Goal: Information Seeking & Learning: Learn about a topic

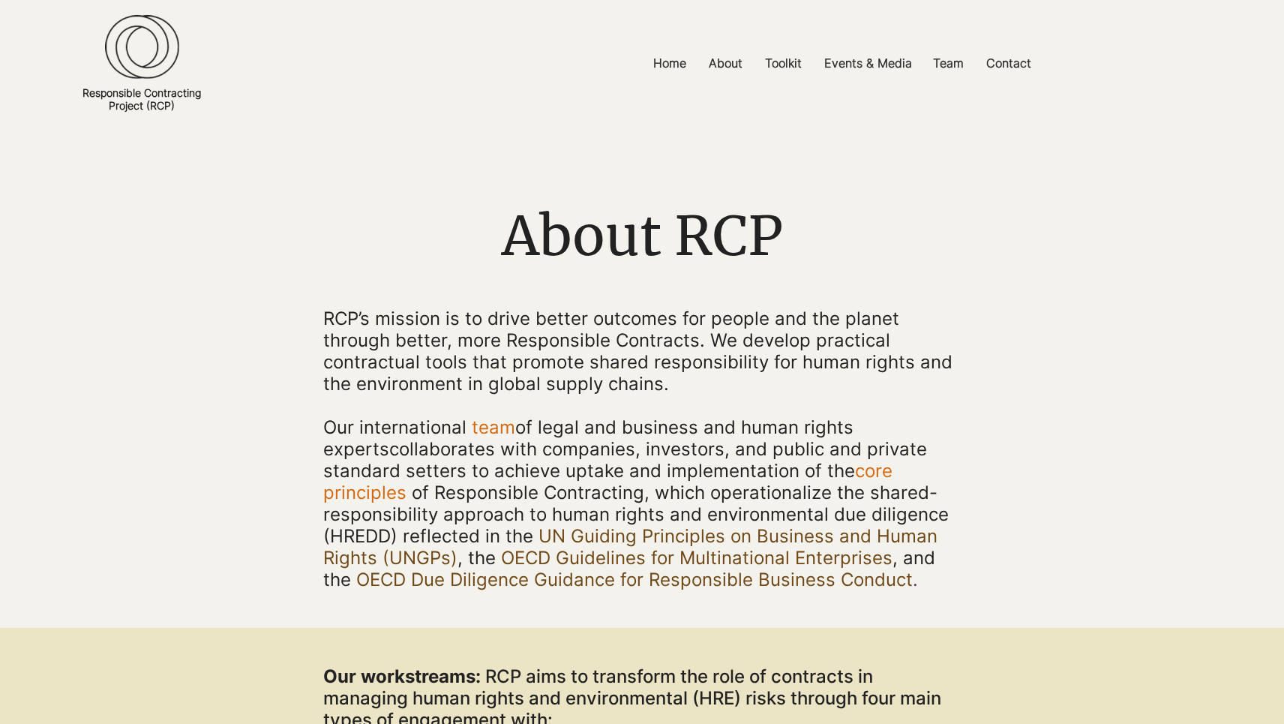
click at [164, 58] on img at bounding box center [142, 47] width 74 height 64
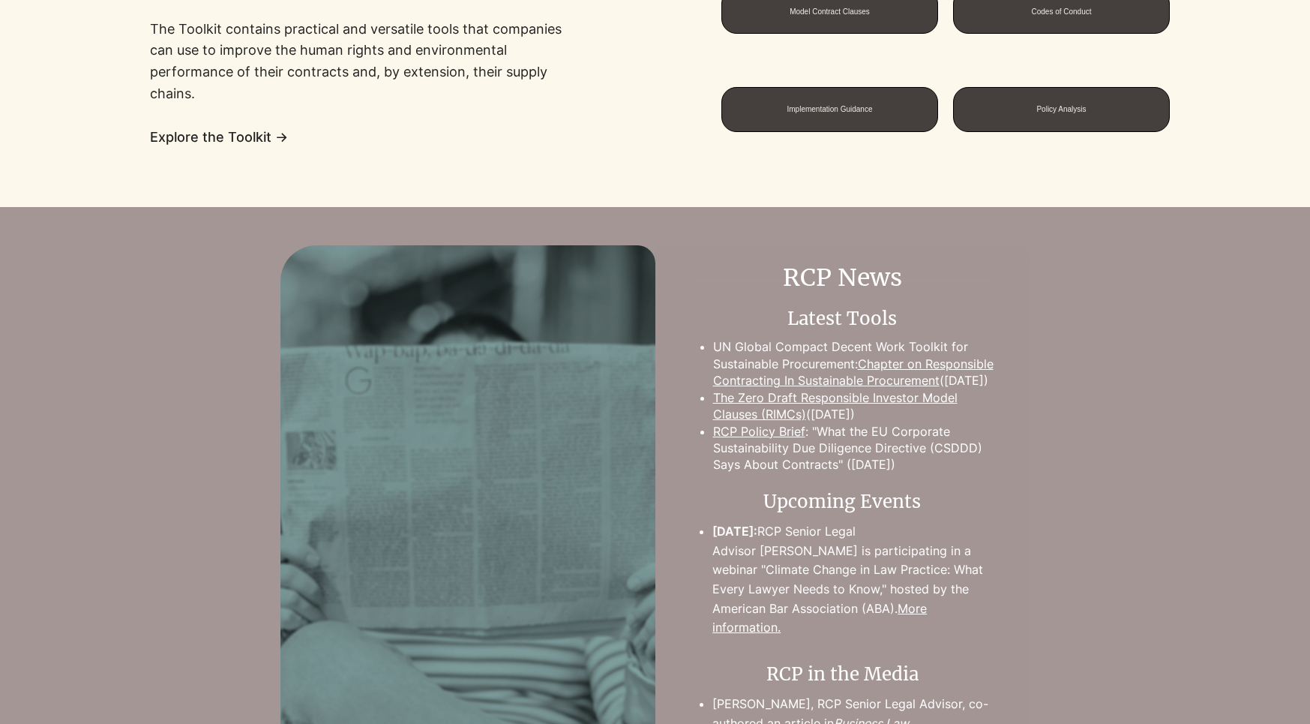
scroll to position [1077, 0]
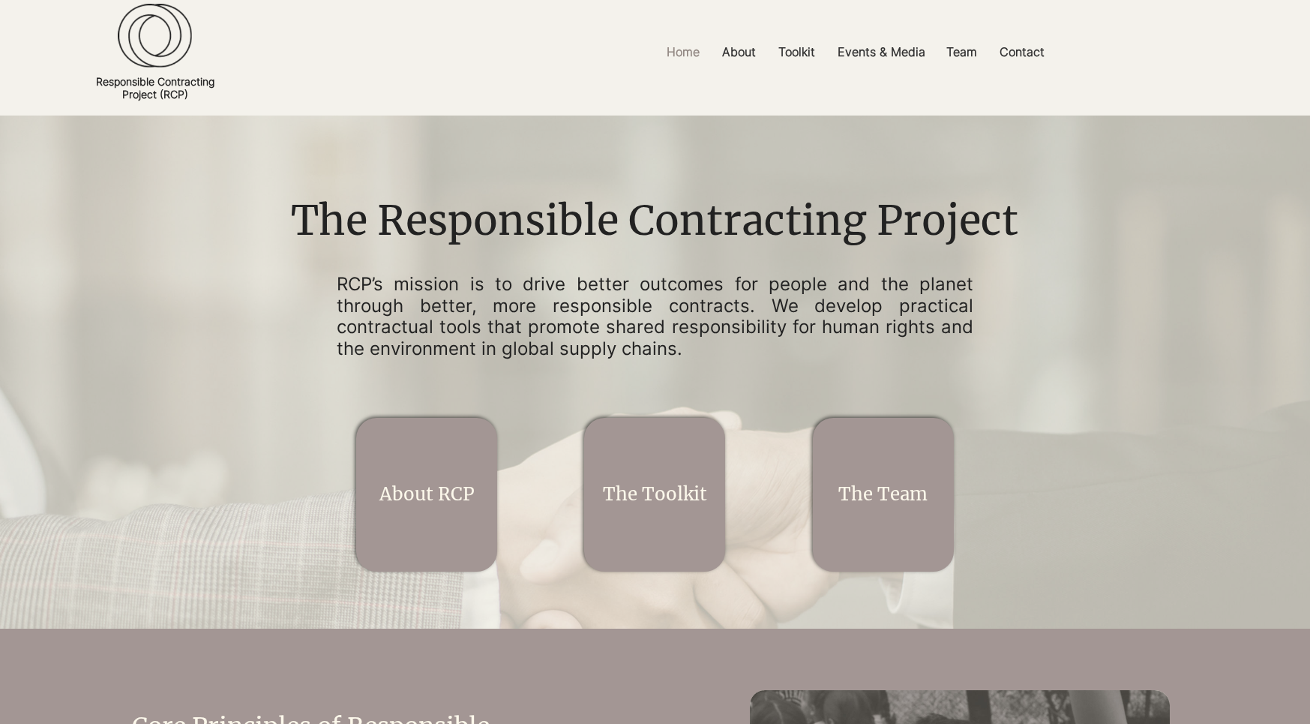
scroll to position [1, 0]
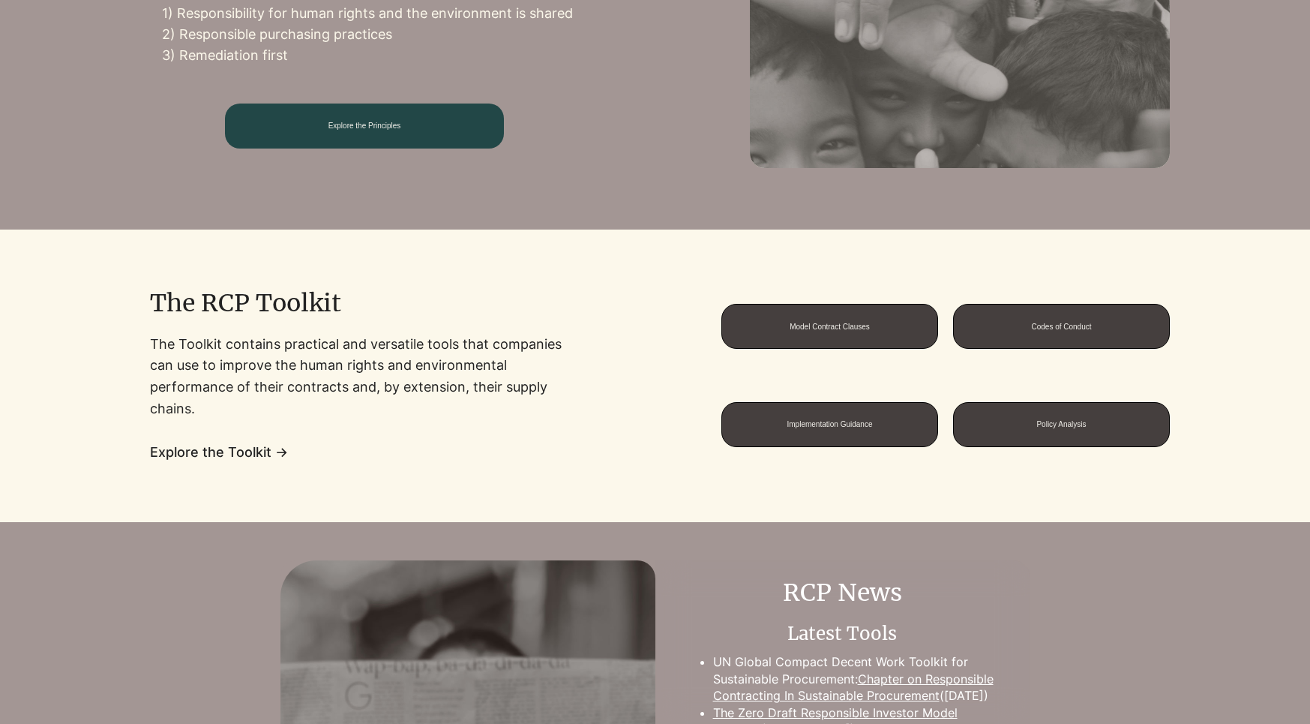
scroll to position [1061, 0]
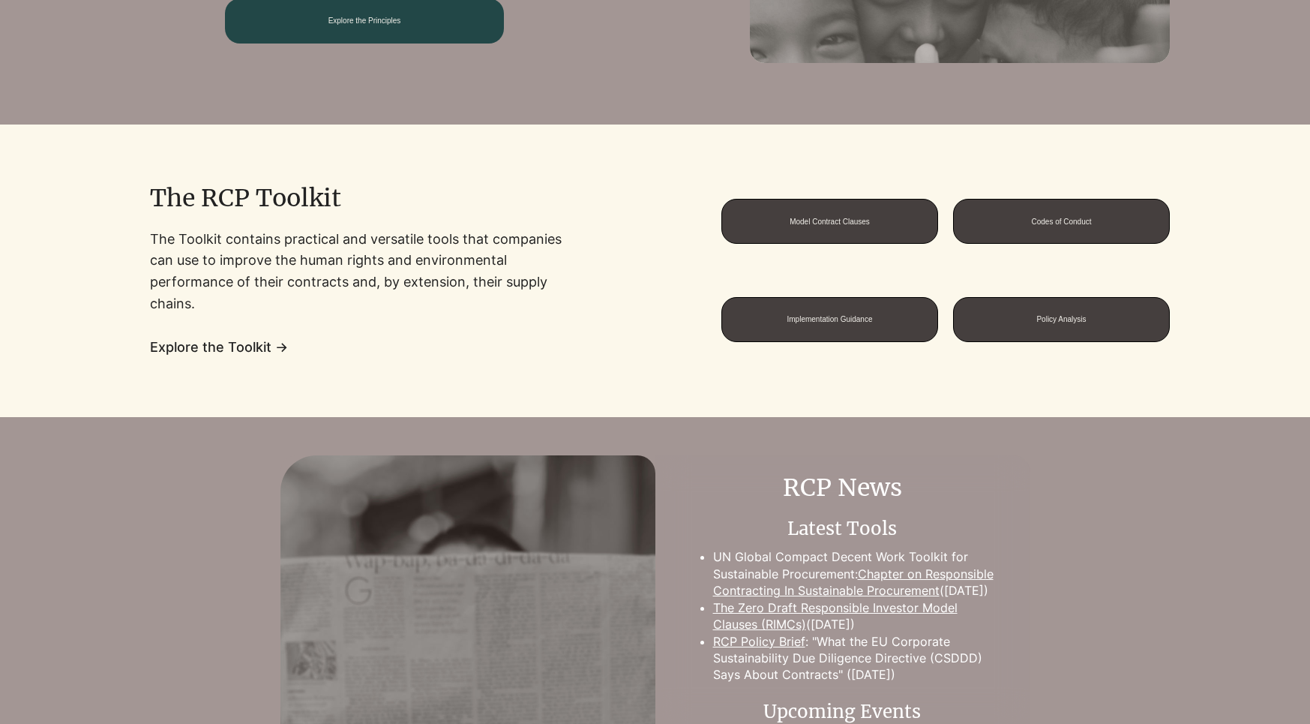
click at [259, 345] on span "Explore the Toolkit →" at bounding box center [219, 347] width 138 height 16
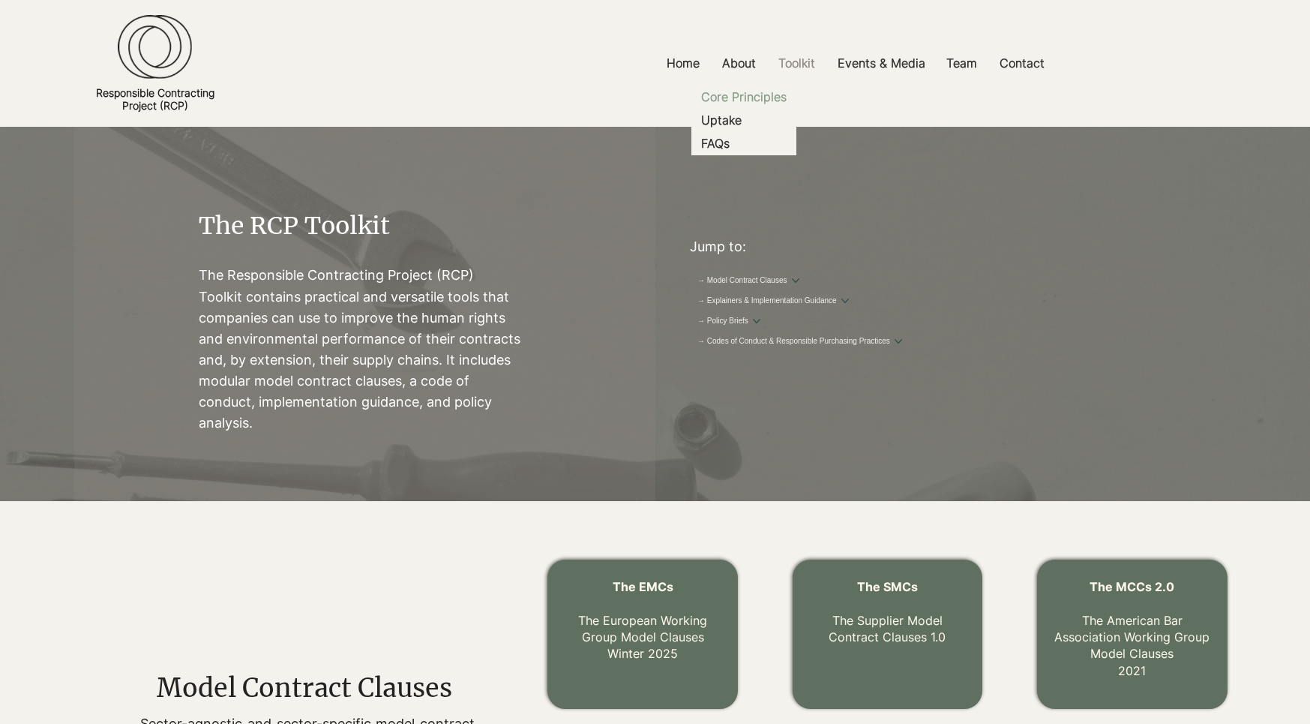
click at [736, 90] on p "Core Principles" at bounding box center [743, 96] width 97 height 23
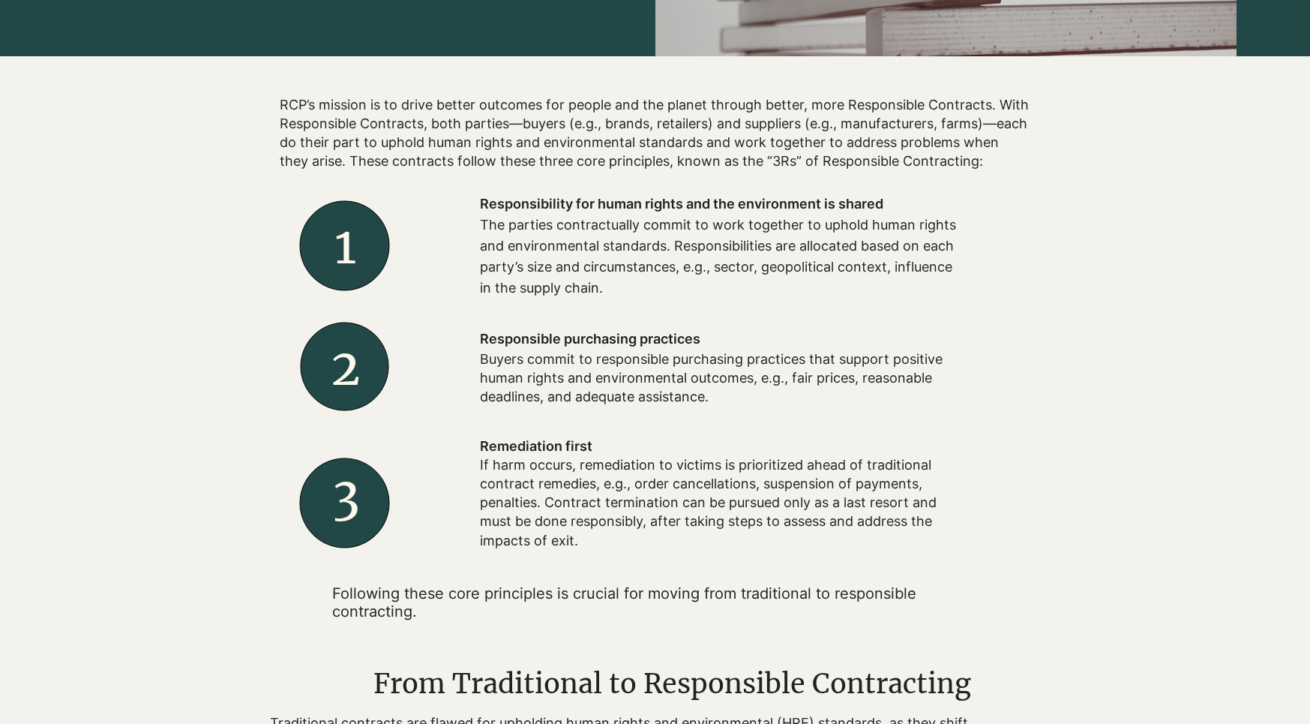
scroll to position [443, 0]
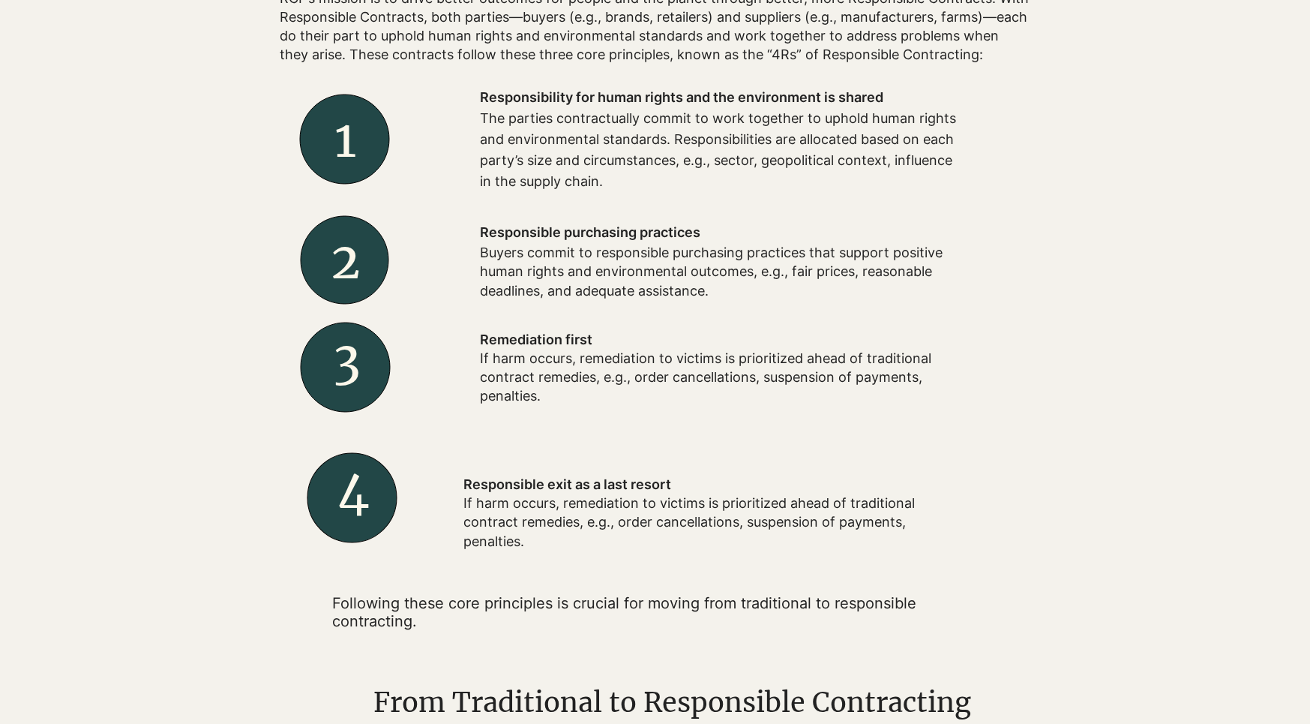
scroll to position [511, 0]
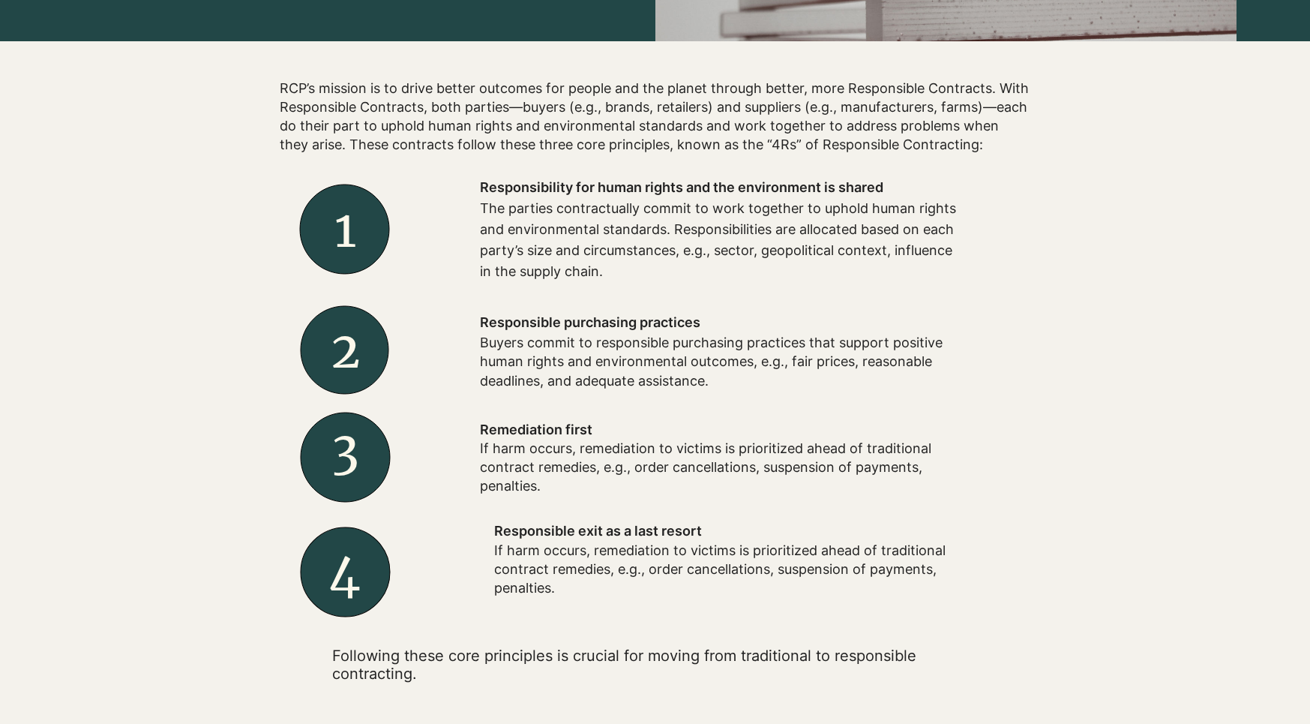
scroll to position [464, 0]
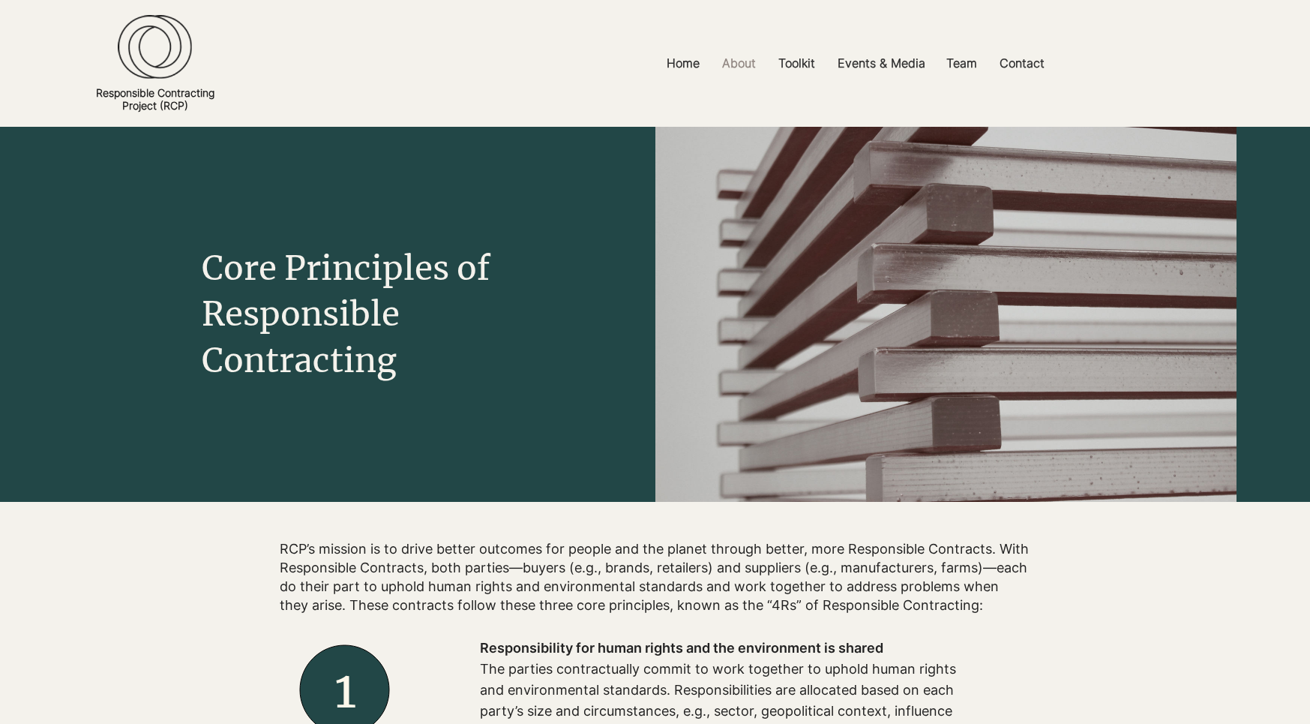
click at [154, 49] on img at bounding box center [155, 47] width 74 height 64
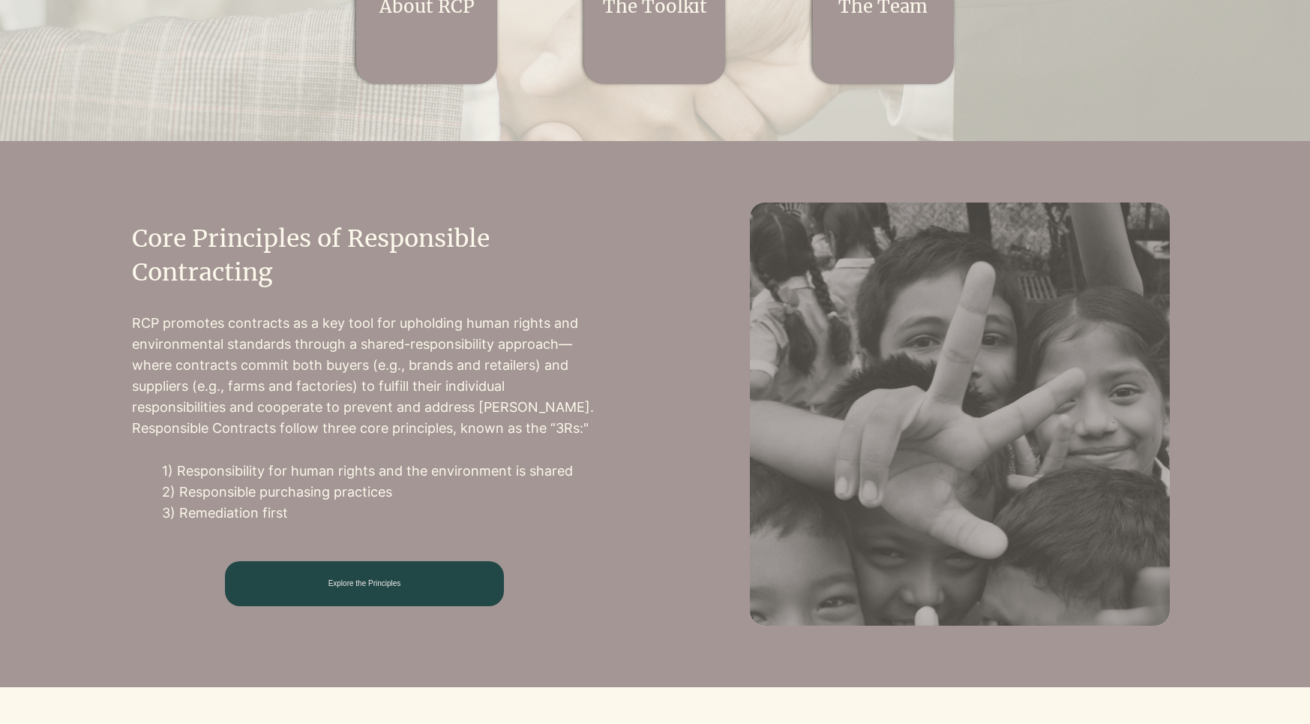
scroll to position [500, 0]
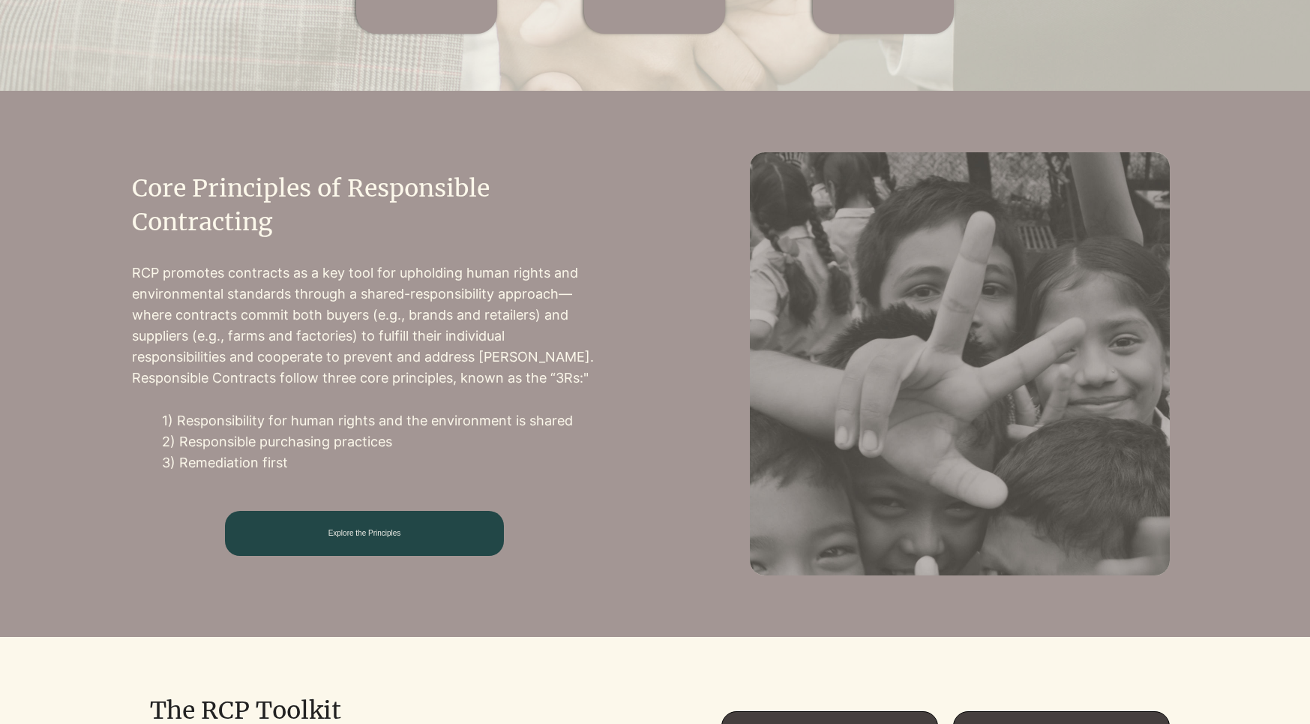
scroll to position [557, 0]
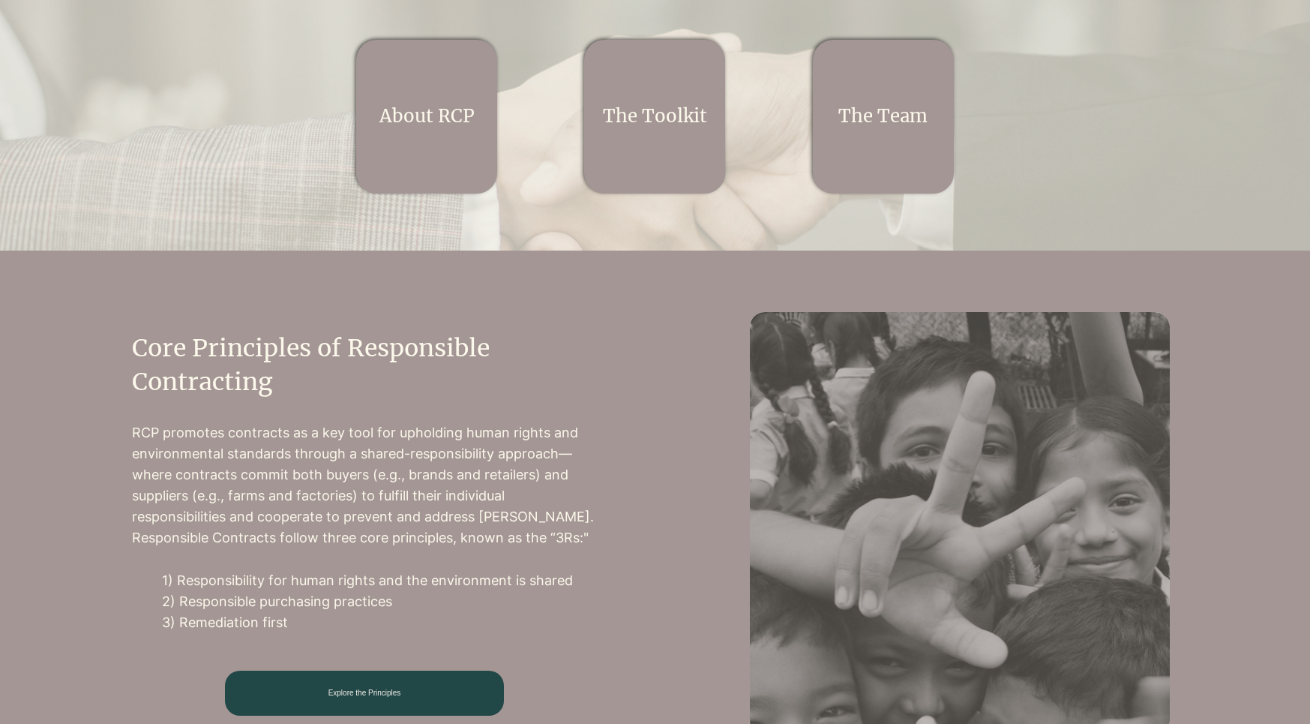
scroll to position [399, 0]
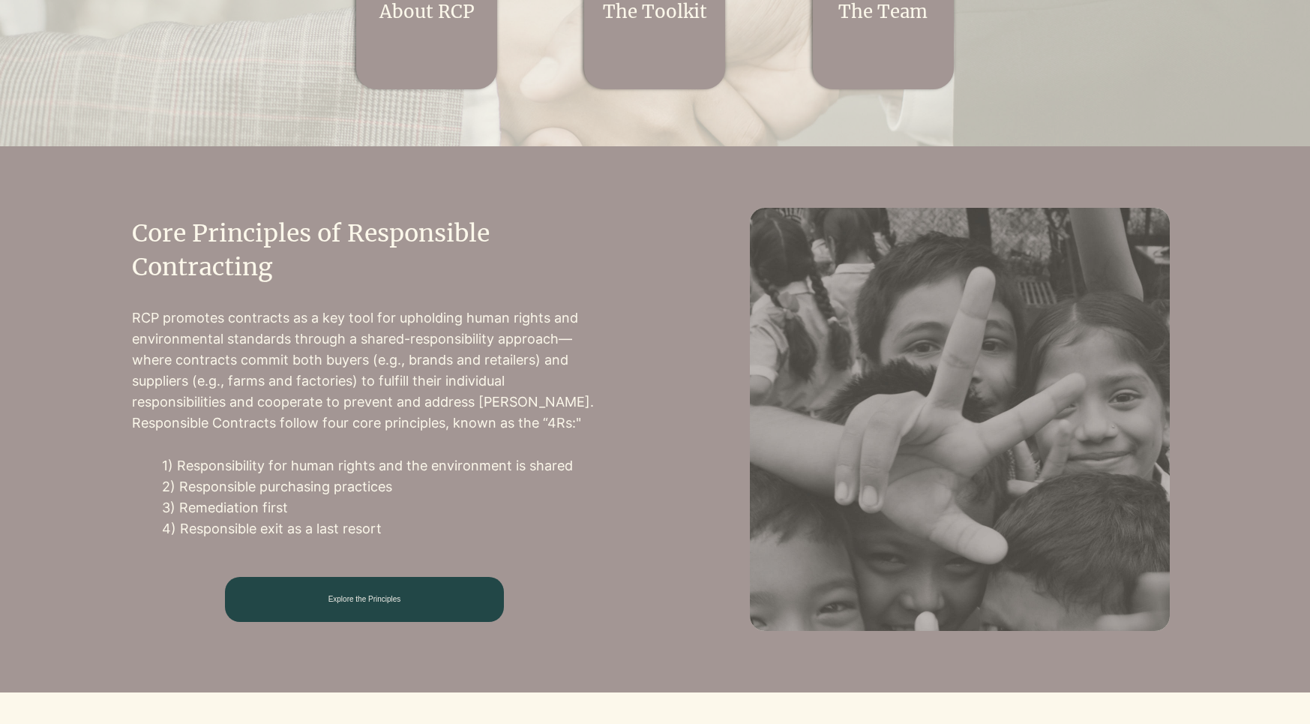
scroll to position [510, 0]
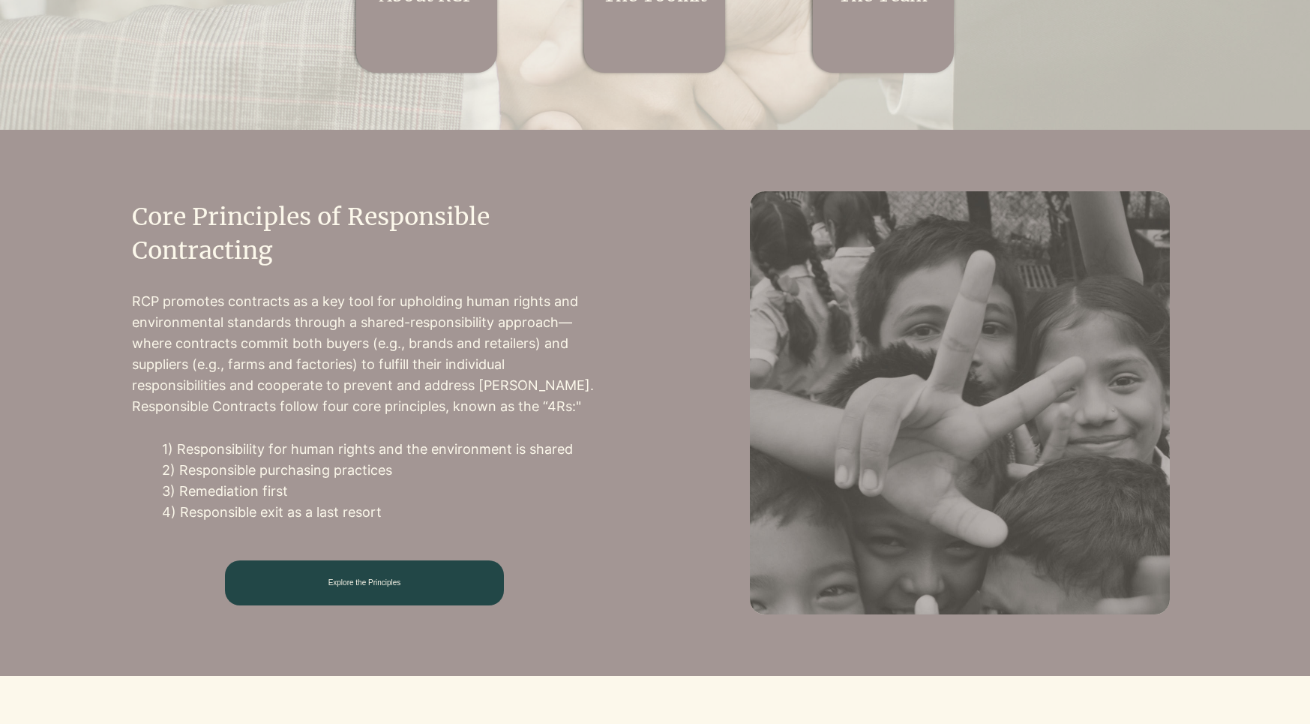
click at [372, 586] on span "Explore the Principles" at bounding box center [364, 582] width 73 height 8
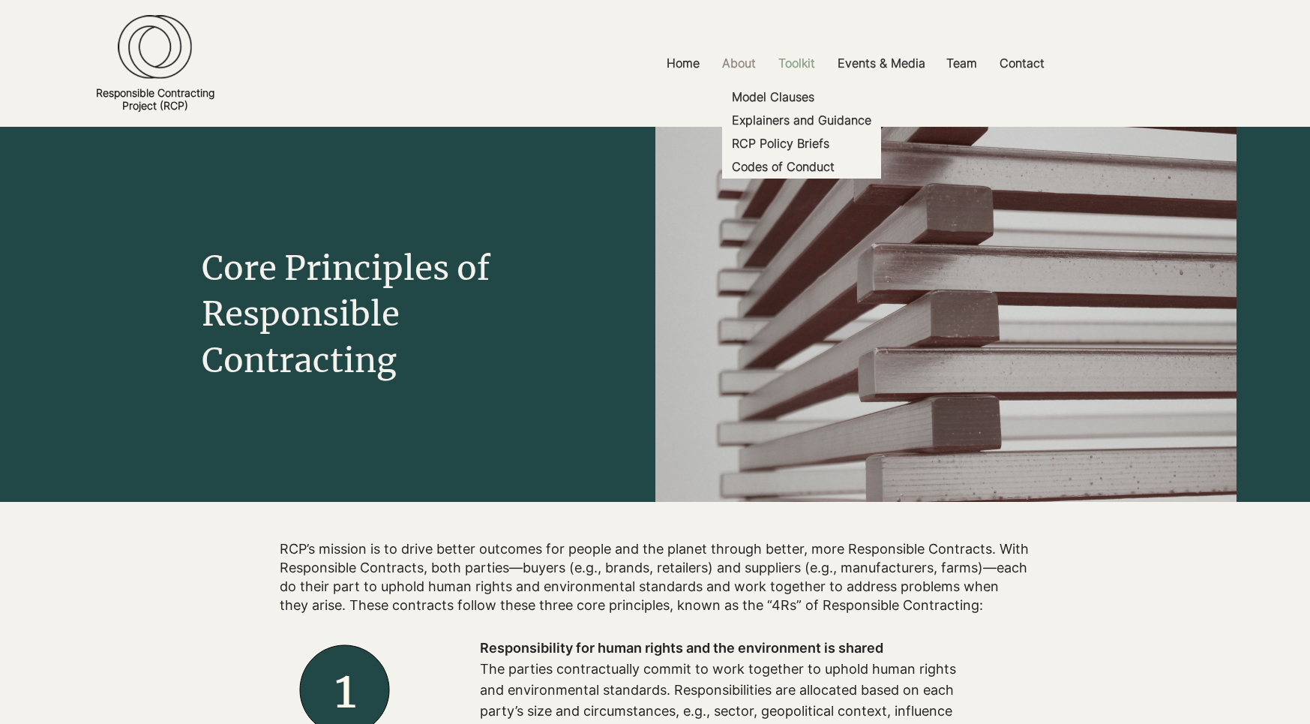
click at [794, 64] on p "Toolkit" at bounding box center [797, 63] width 52 height 34
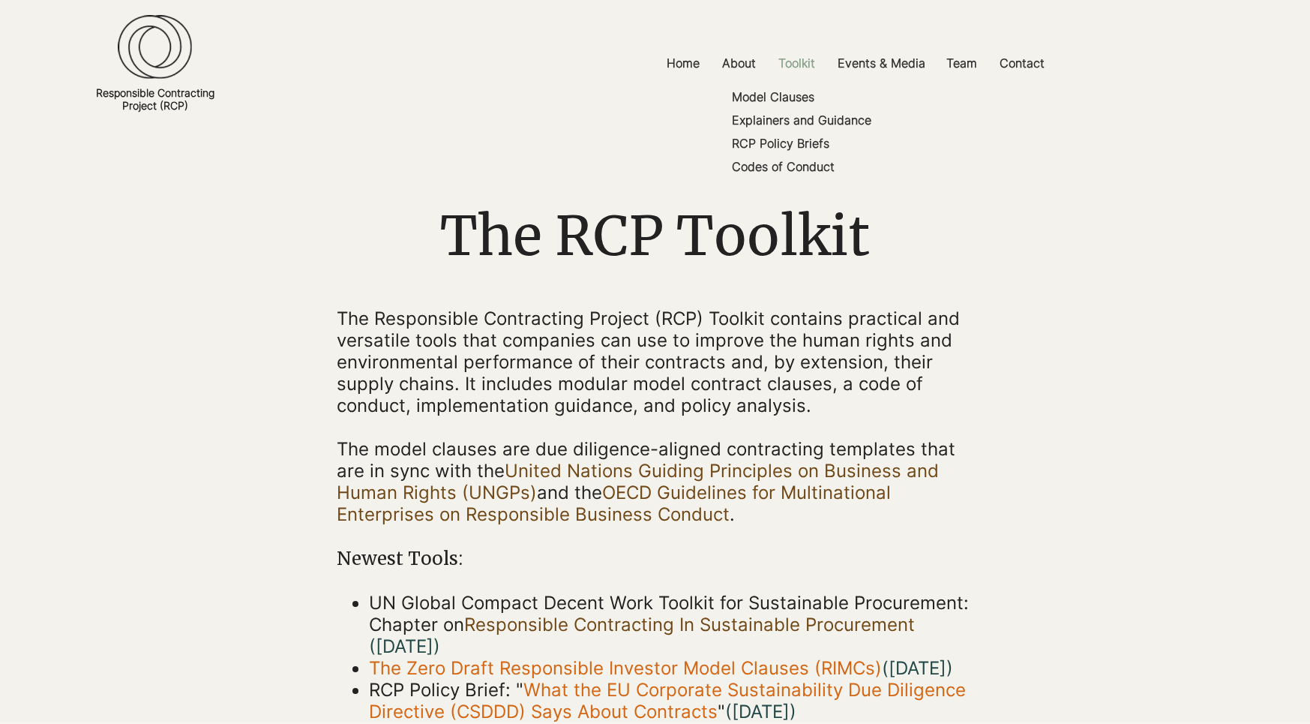
click at [802, 65] on p "Toolkit" at bounding box center [797, 63] width 52 height 34
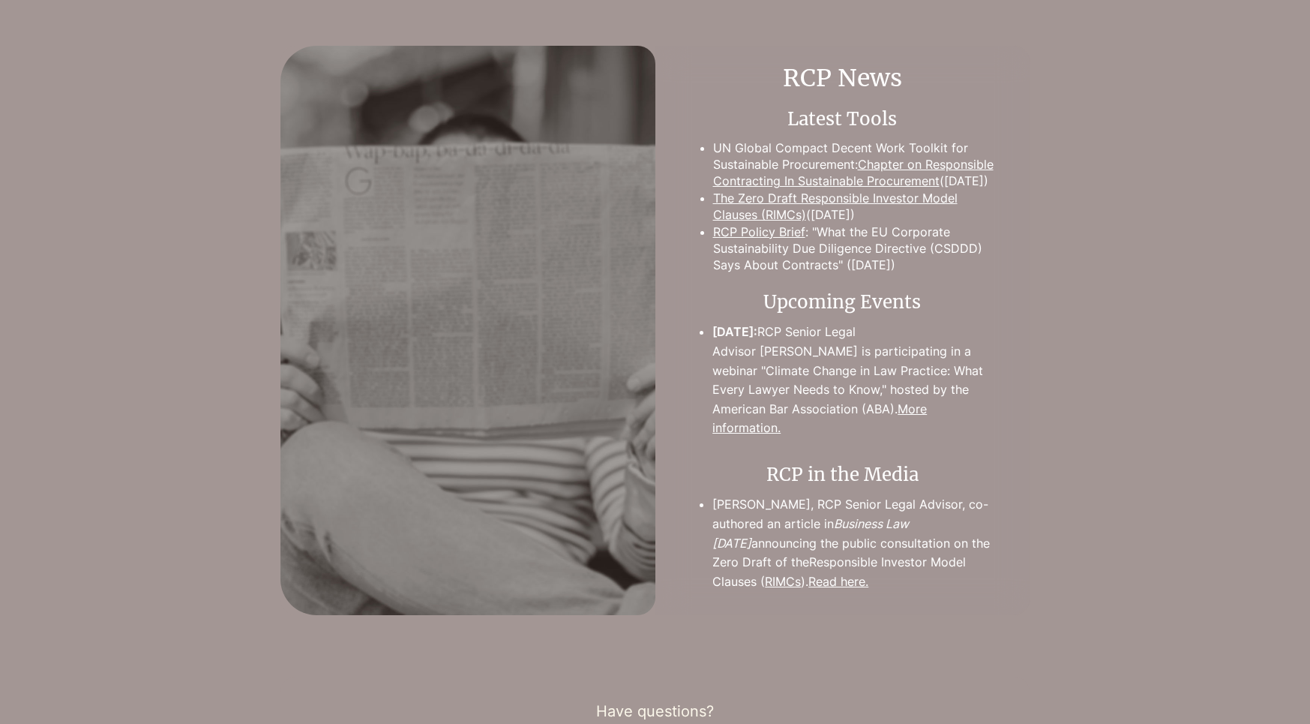
scroll to position [2211, 0]
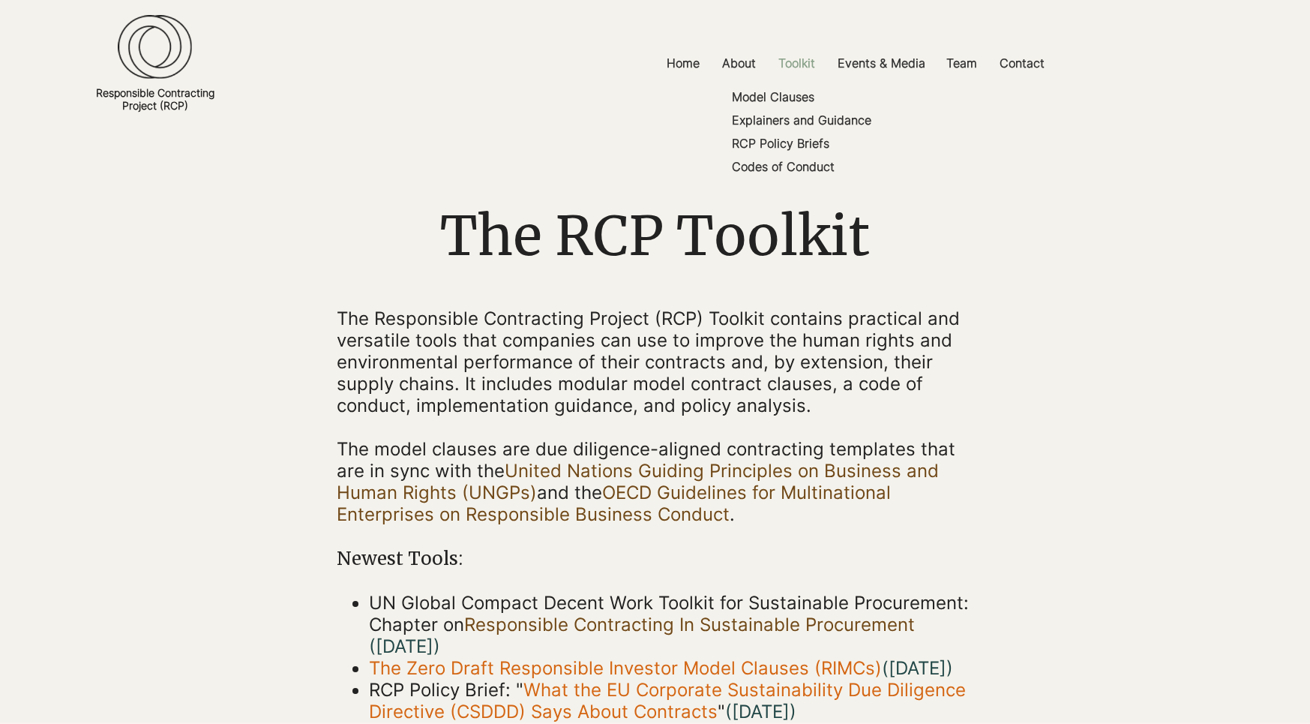
click at [803, 66] on p "Toolkit" at bounding box center [797, 63] width 52 height 34
click at [797, 57] on p "Toolkit" at bounding box center [797, 63] width 52 height 34
click at [798, 64] on p "Toolkit" at bounding box center [797, 63] width 52 height 34
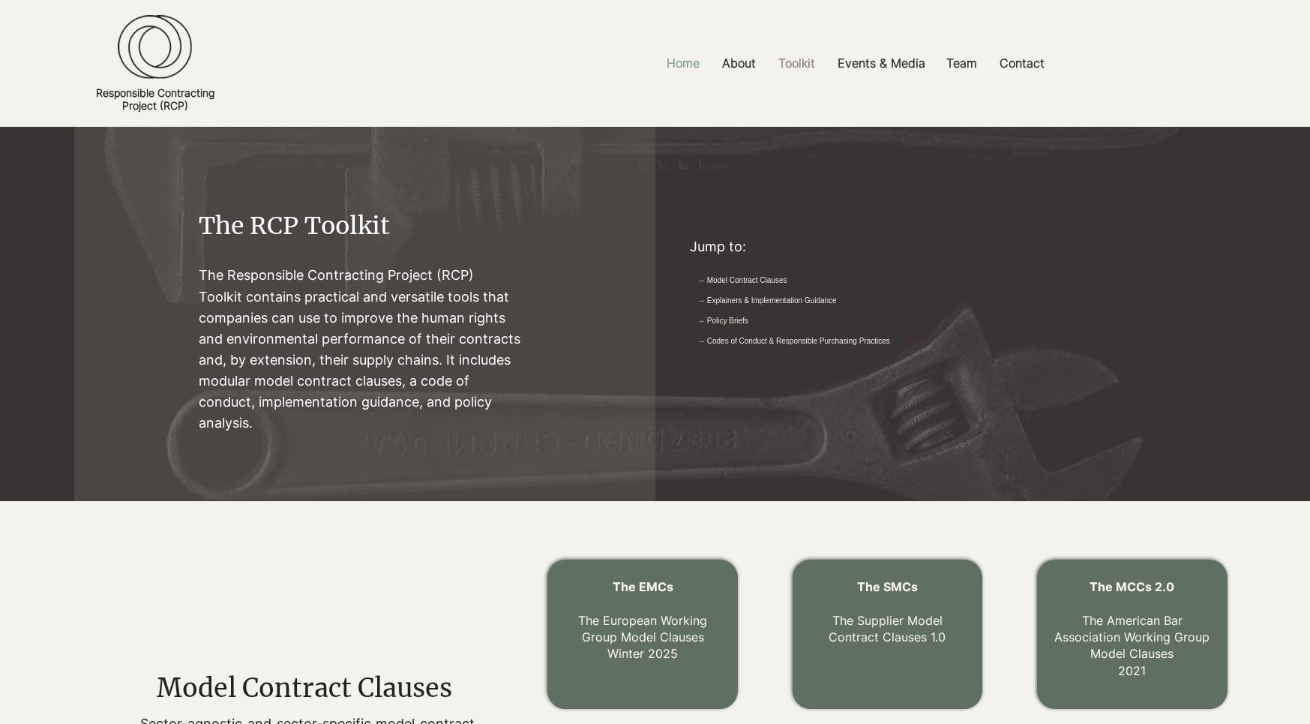
click at [684, 58] on p "Home" at bounding box center [683, 63] width 48 height 34
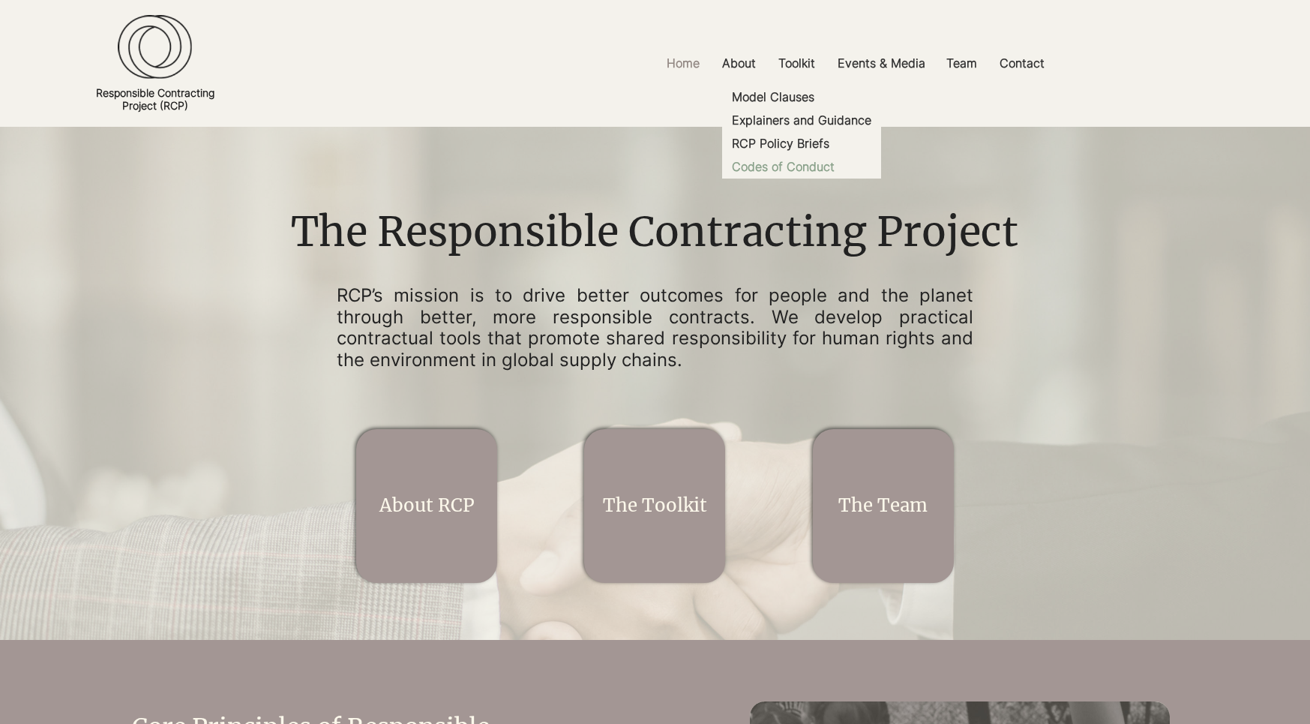
click at [790, 172] on p "Codes of Conduct" at bounding box center [783, 166] width 115 height 23
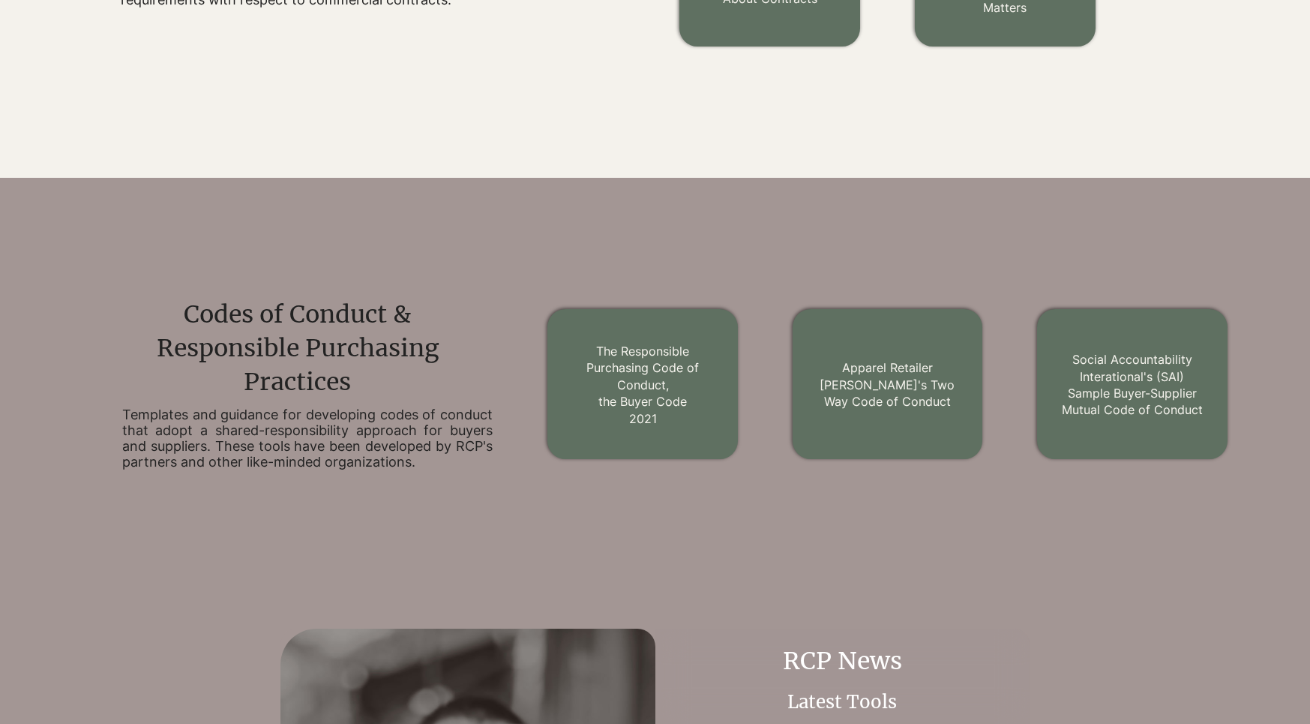
scroll to position [1510, 0]
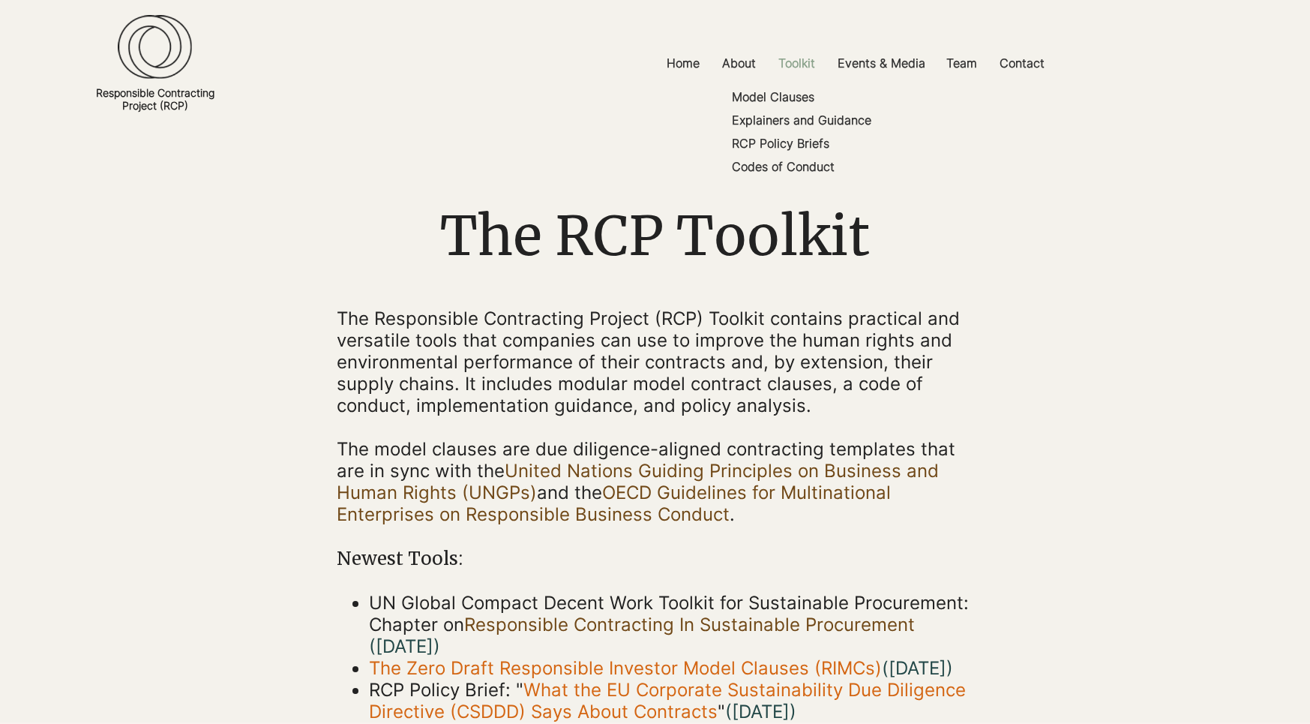
click at [793, 67] on p "Toolkit" at bounding box center [797, 63] width 52 height 34
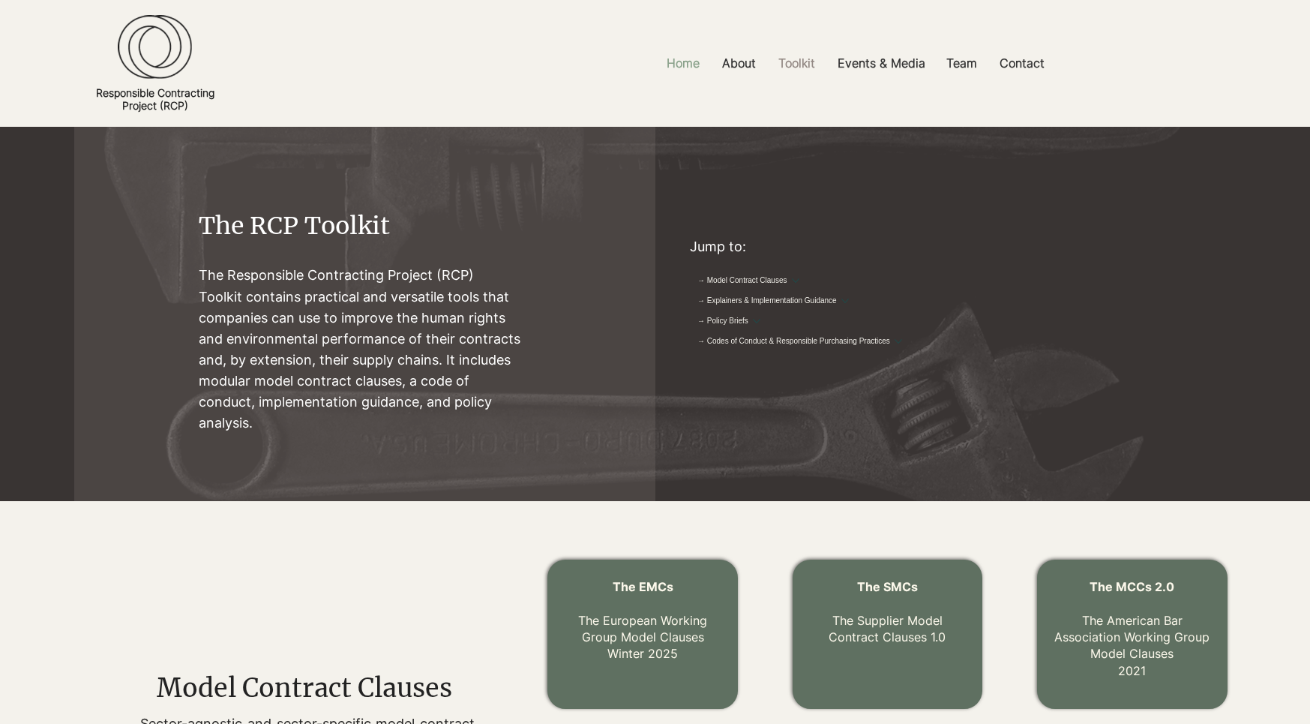
click at [665, 58] on p "Home" at bounding box center [683, 63] width 48 height 34
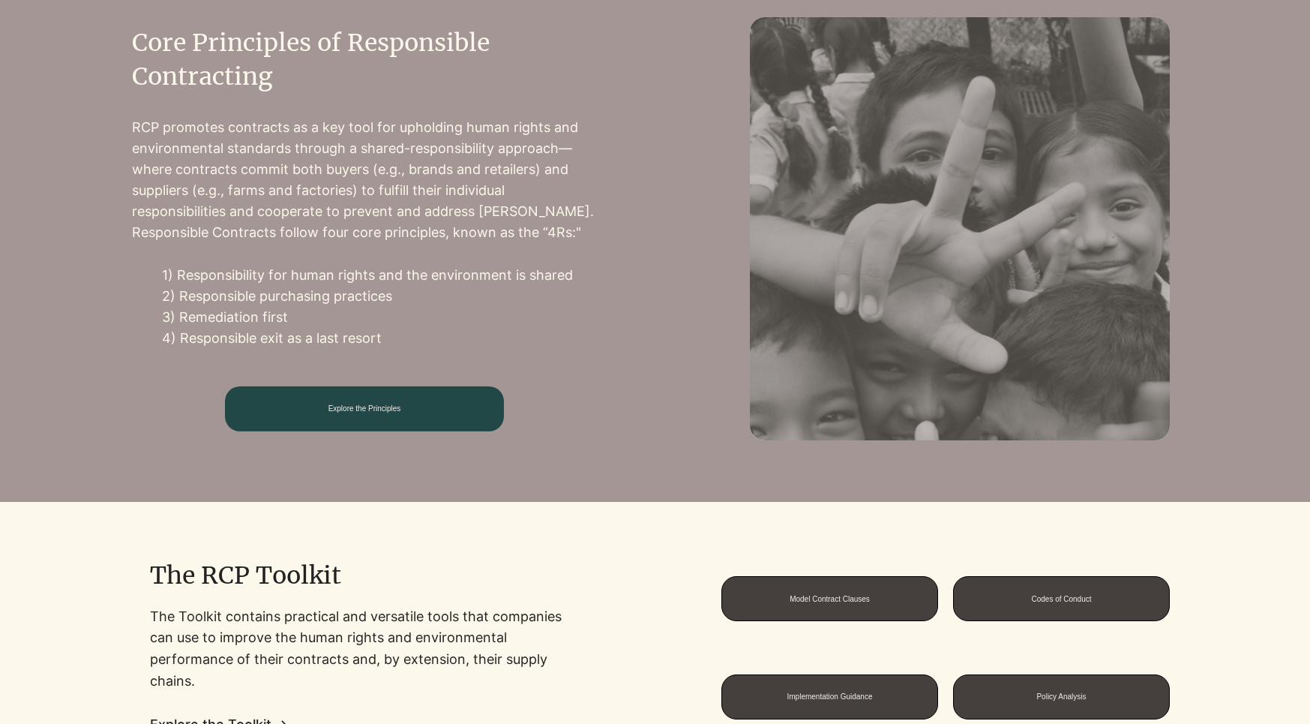
scroll to position [748, 0]
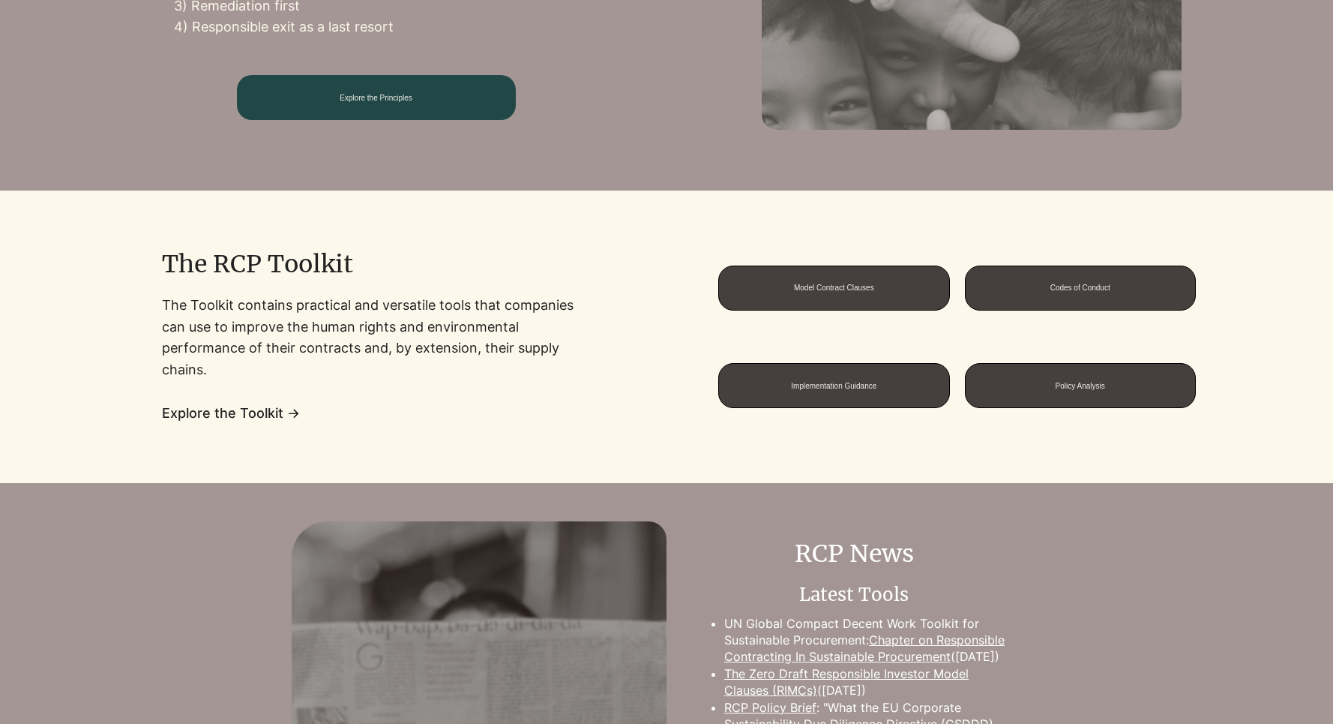
scroll to position [1015, 0]
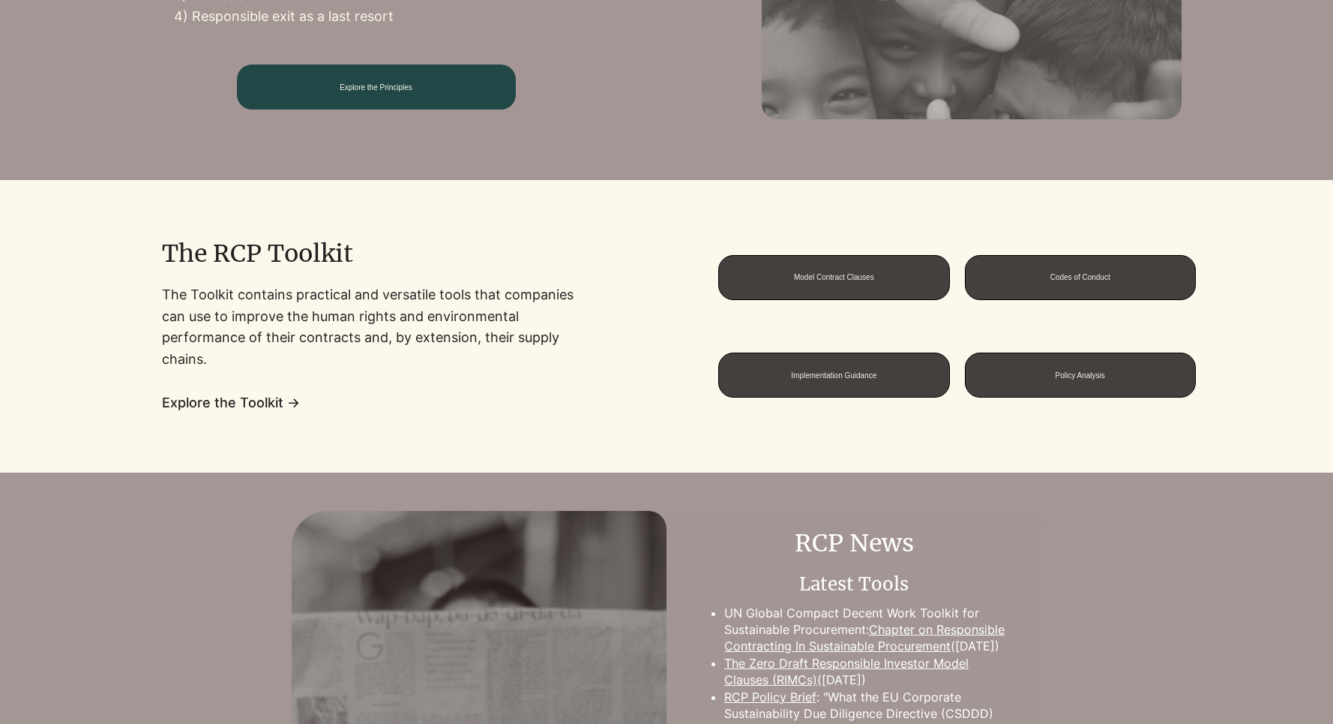
click at [412, 91] on span "Explore the Principles" at bounding box center [376, 87] width 73 height 8
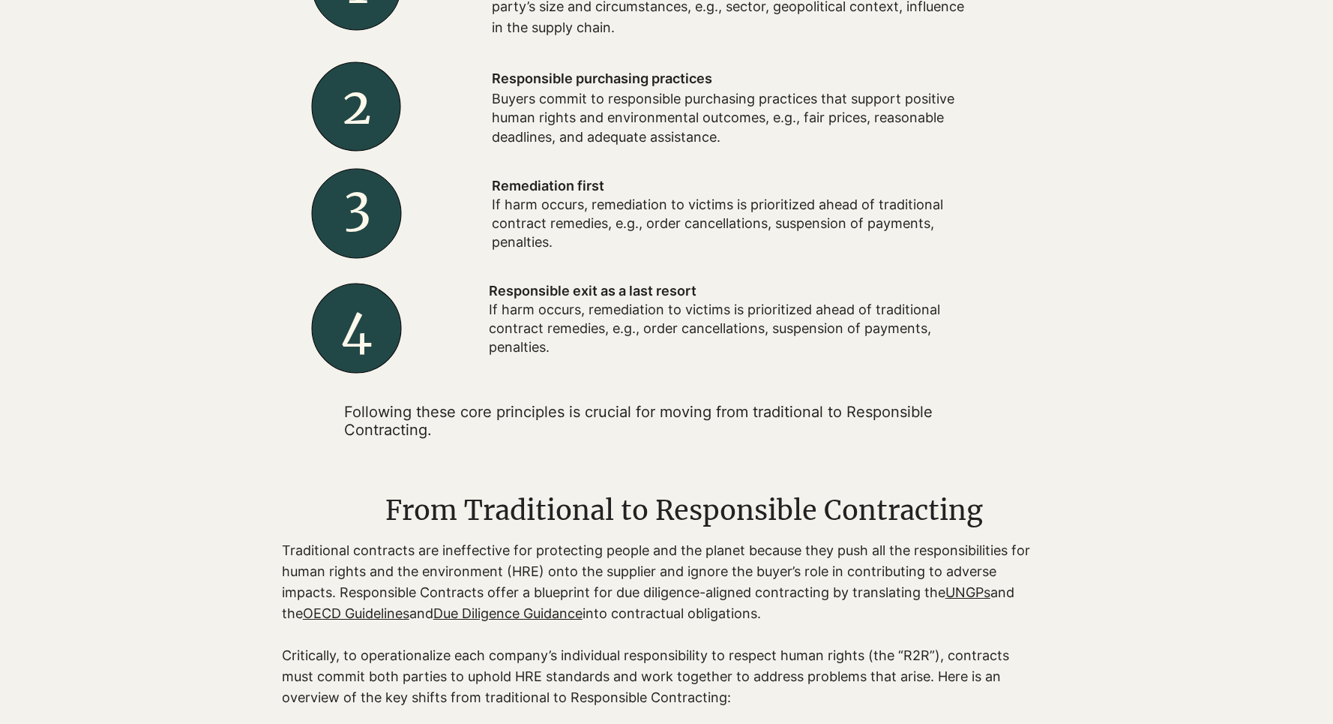
scroll to position [706, 0]
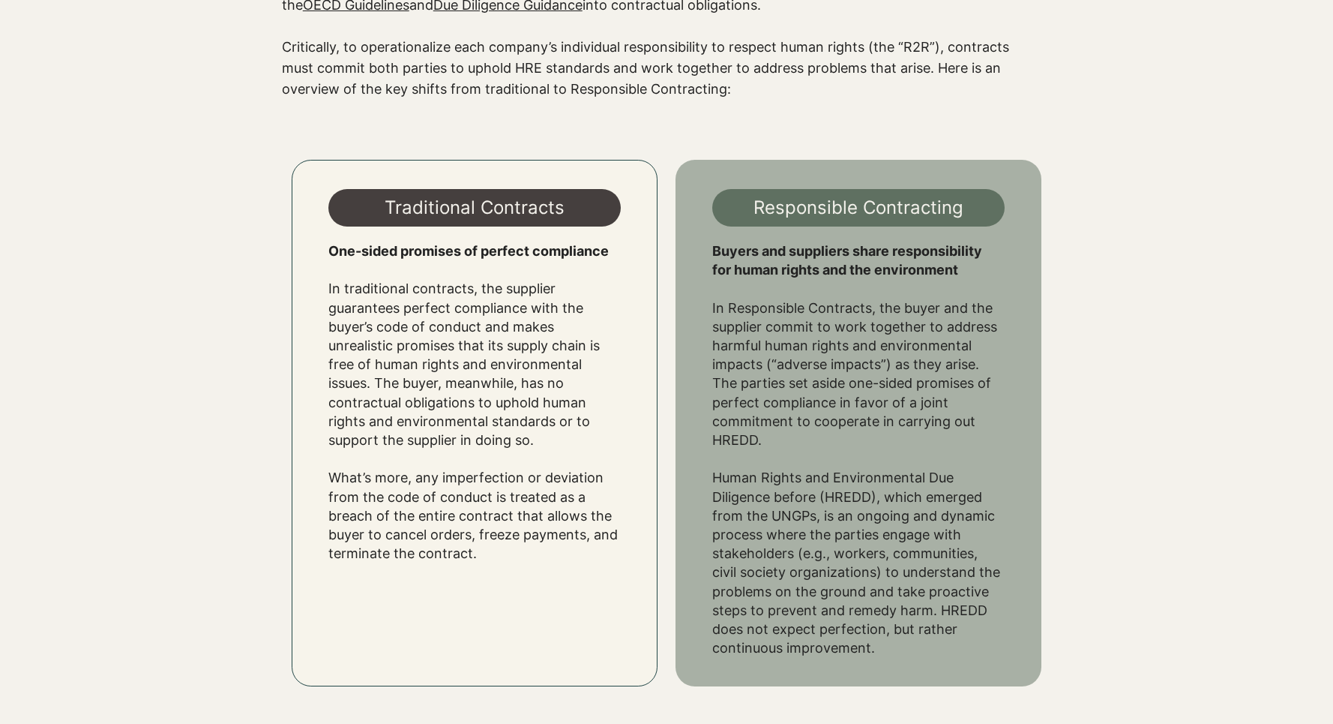
scroll to position [1305, 0]
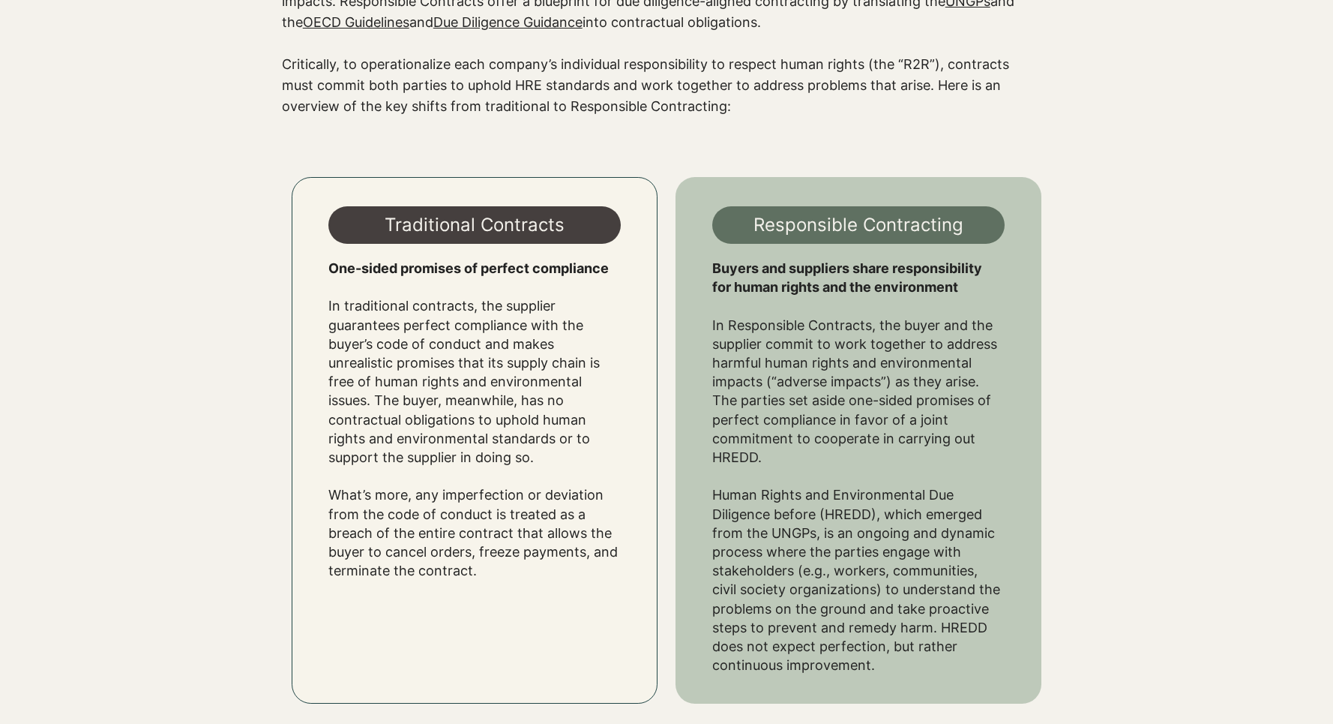
scroll to position [1280, 0]
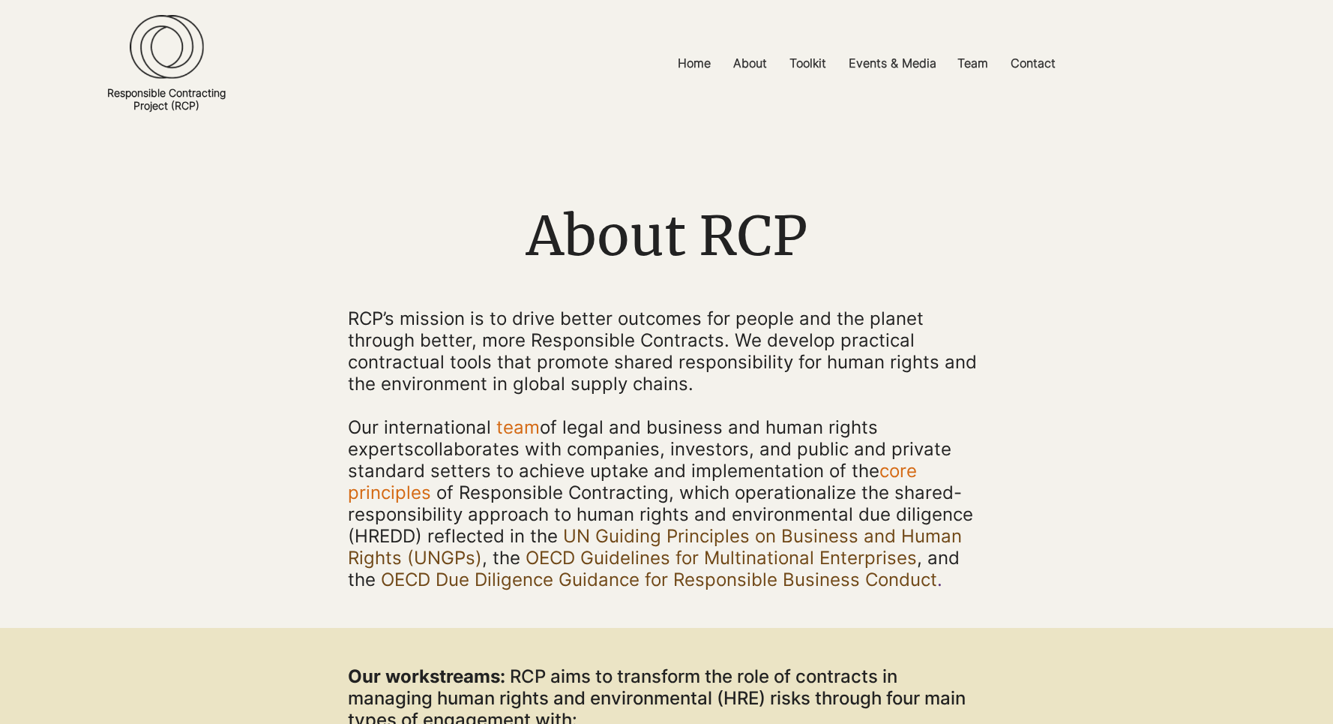
click at [137, 67] on img at bounding box center [167, 47] width 74 height 64
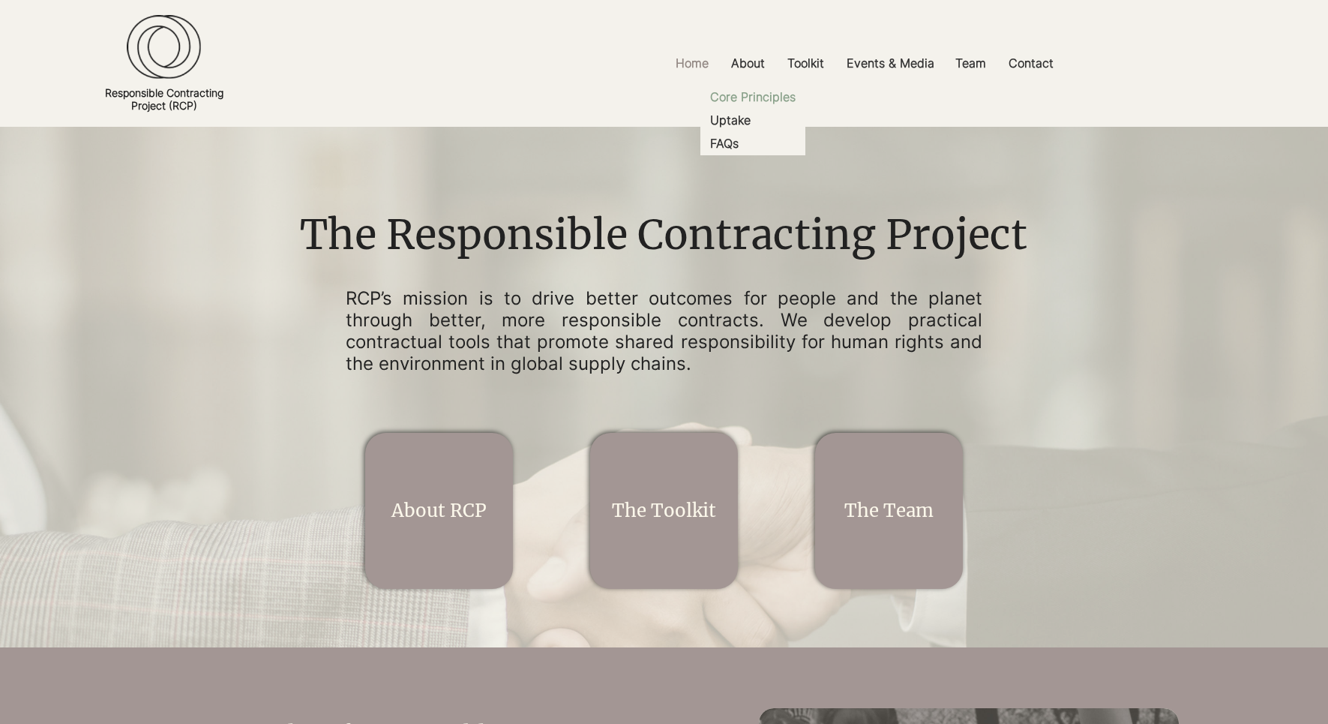
click at [750, 97] on p "Core Principles" at bounding box center [752, 96] width 97 height 23
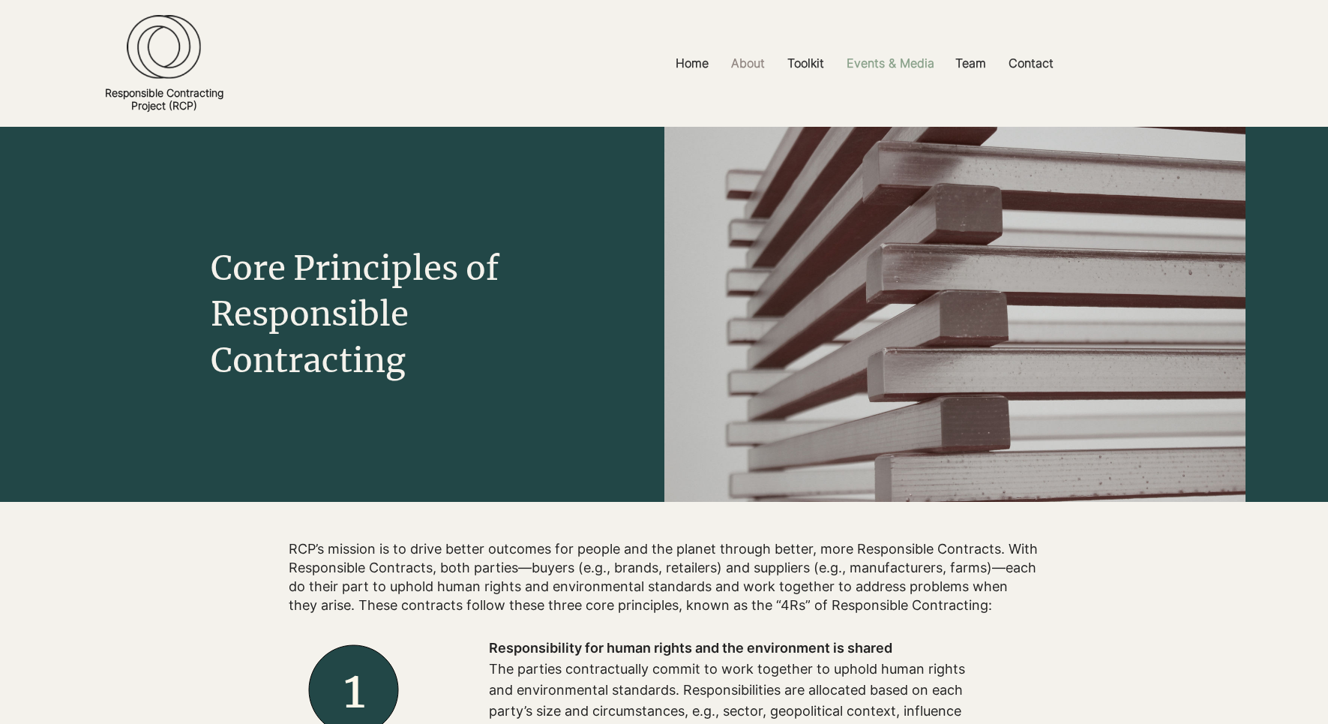
click at [898, 66] on p "Events & Media" at bounding box center [890, 63] width 103 height 34
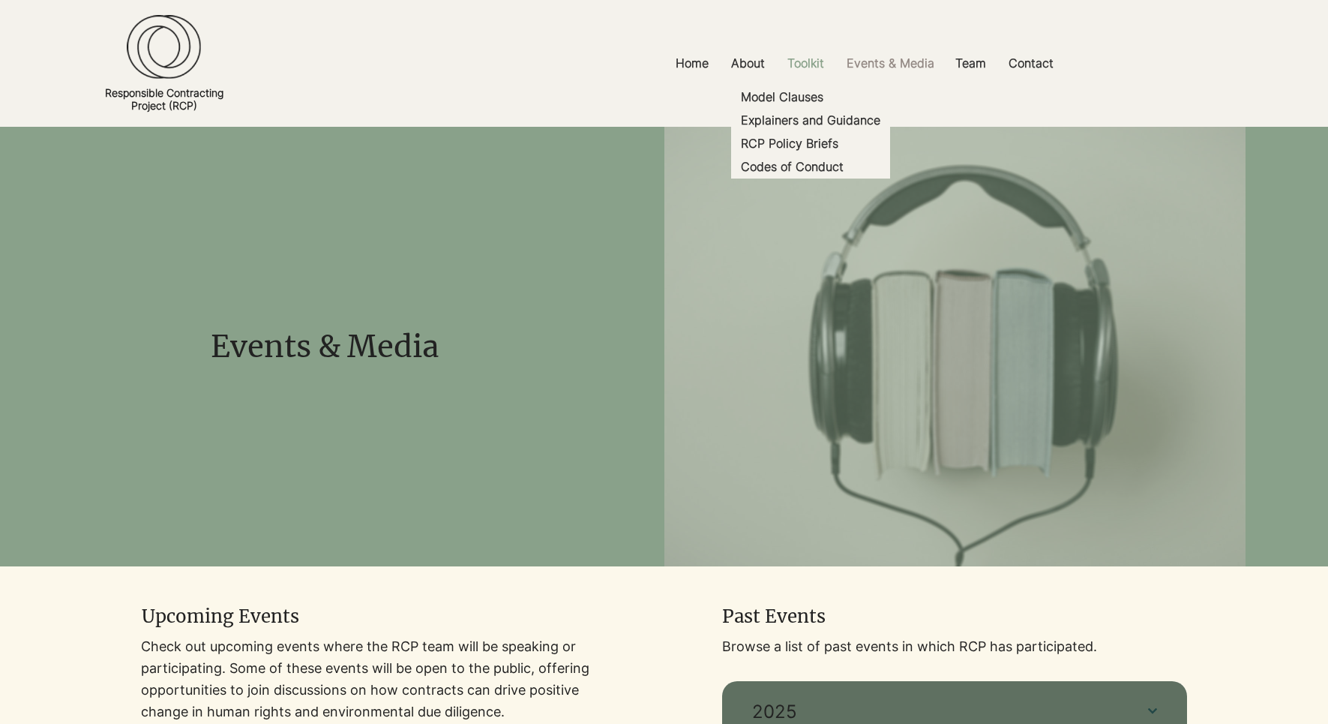
click at [823, 61] on p "Toolkit" at bounding box center [806, 63] width 52 height 34
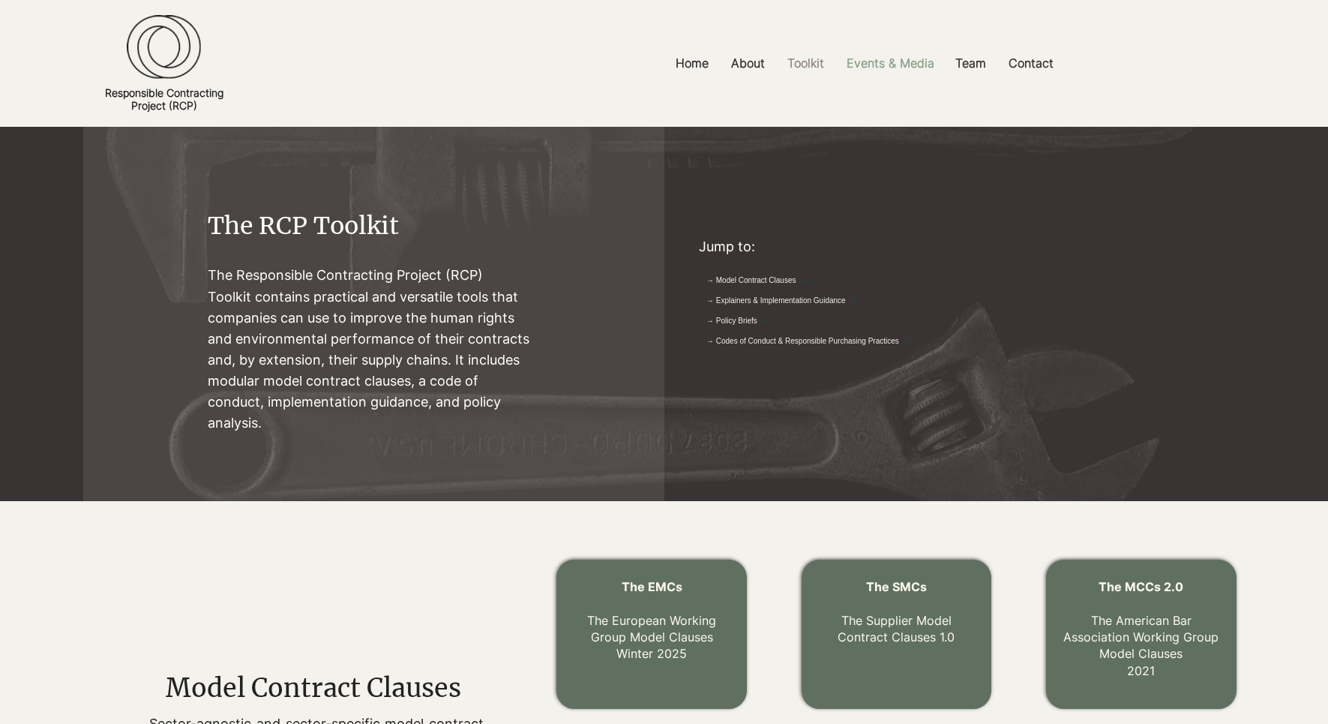
click at [902, 61] on p "Events & Media" at bounding box center [890, 63] width 103 height 34
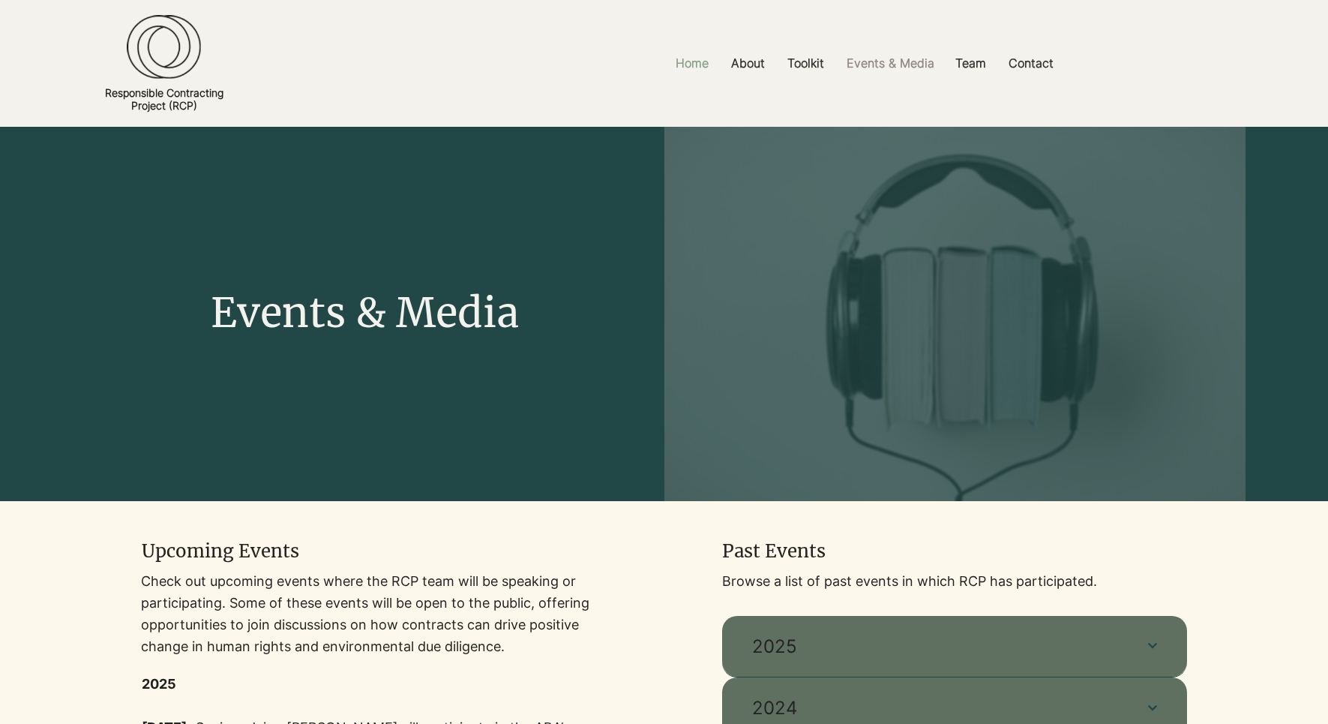
click at [684, 64] on p "Home" at bounding box center [692, 63] width 48 height 34
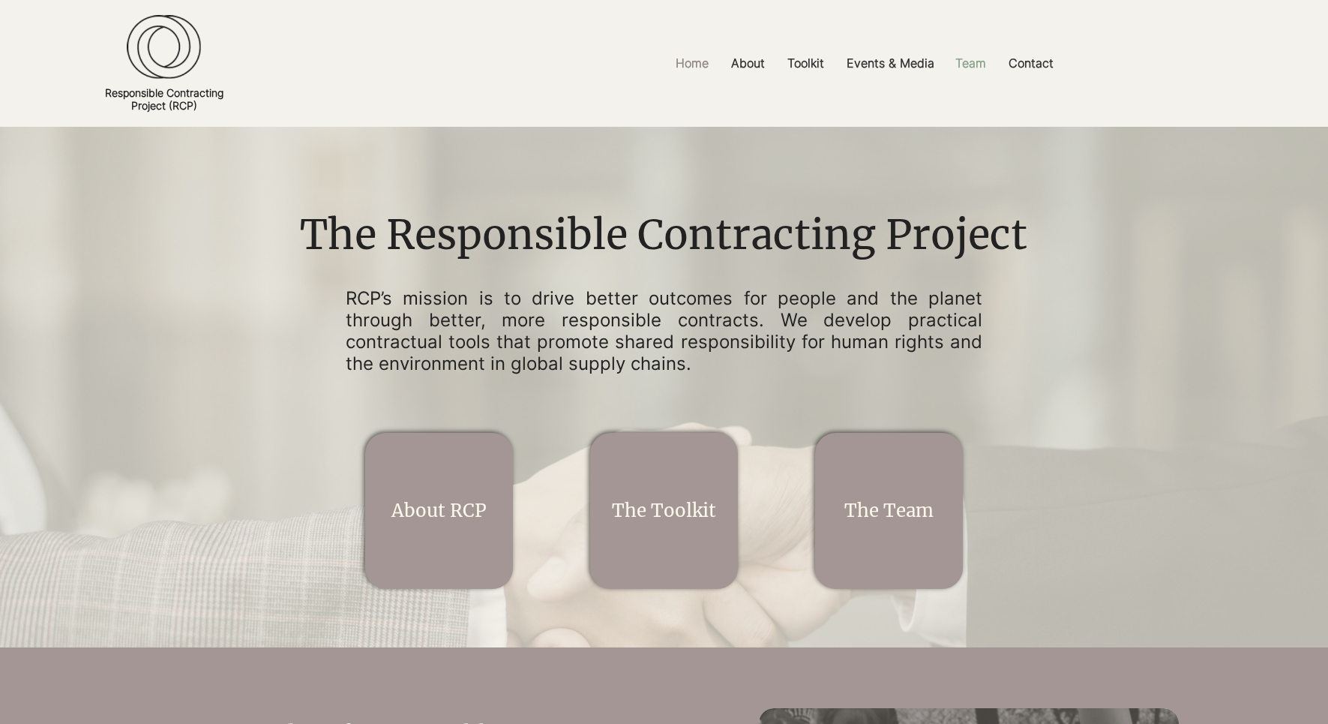
click at [971, 61] on p "Team" at bounding box center [971, 63] width 46 height 34
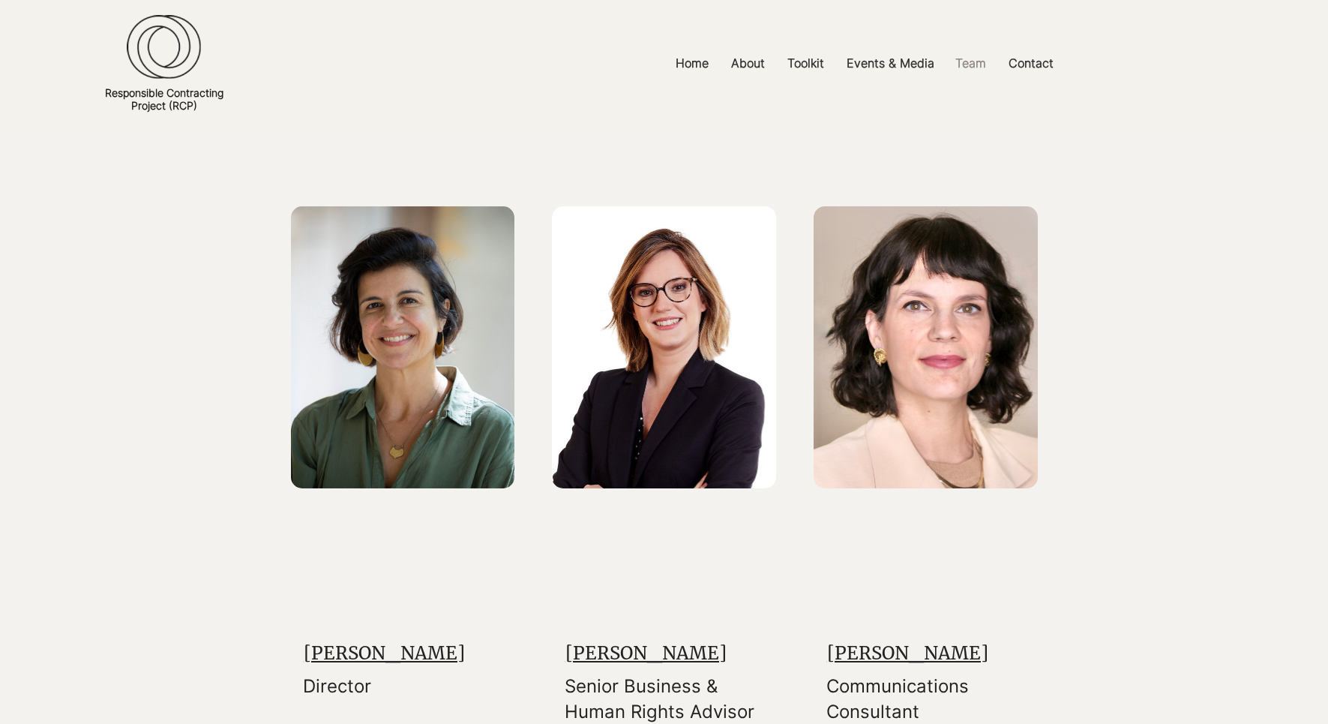
scroll to position [128, 0]
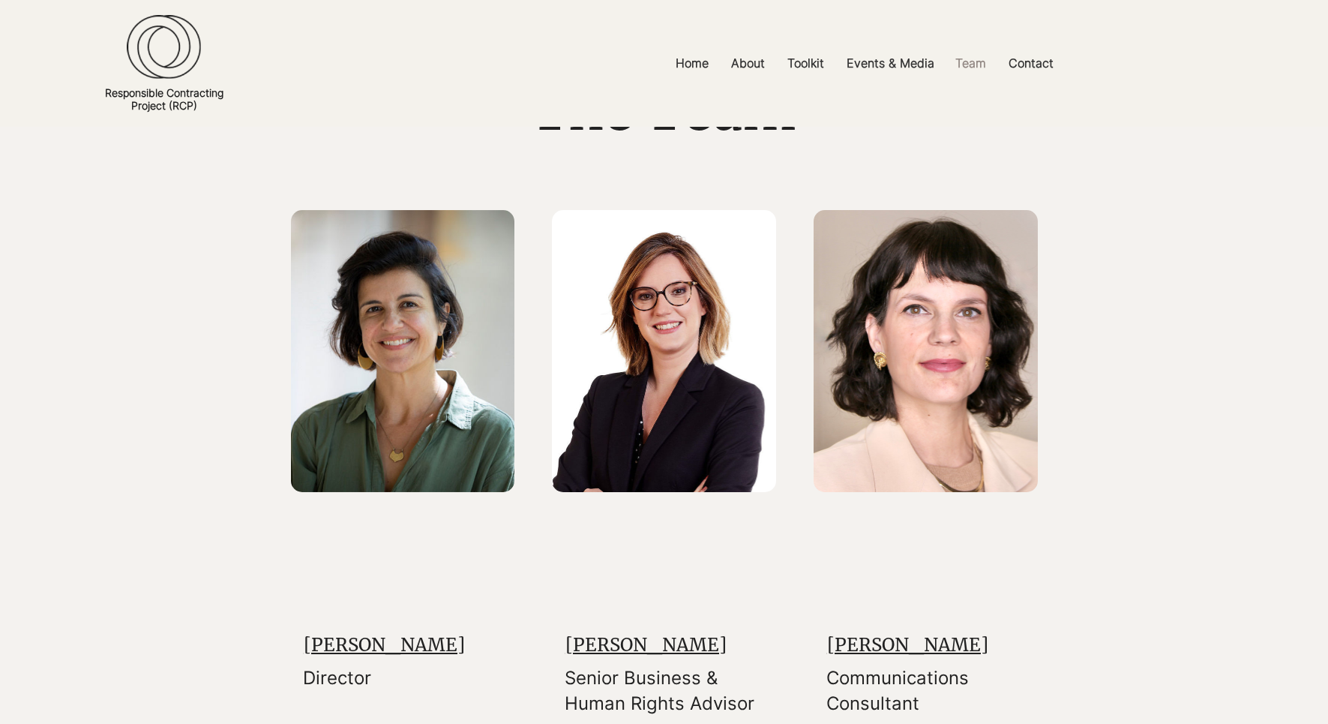
scroll to position [154, 0]
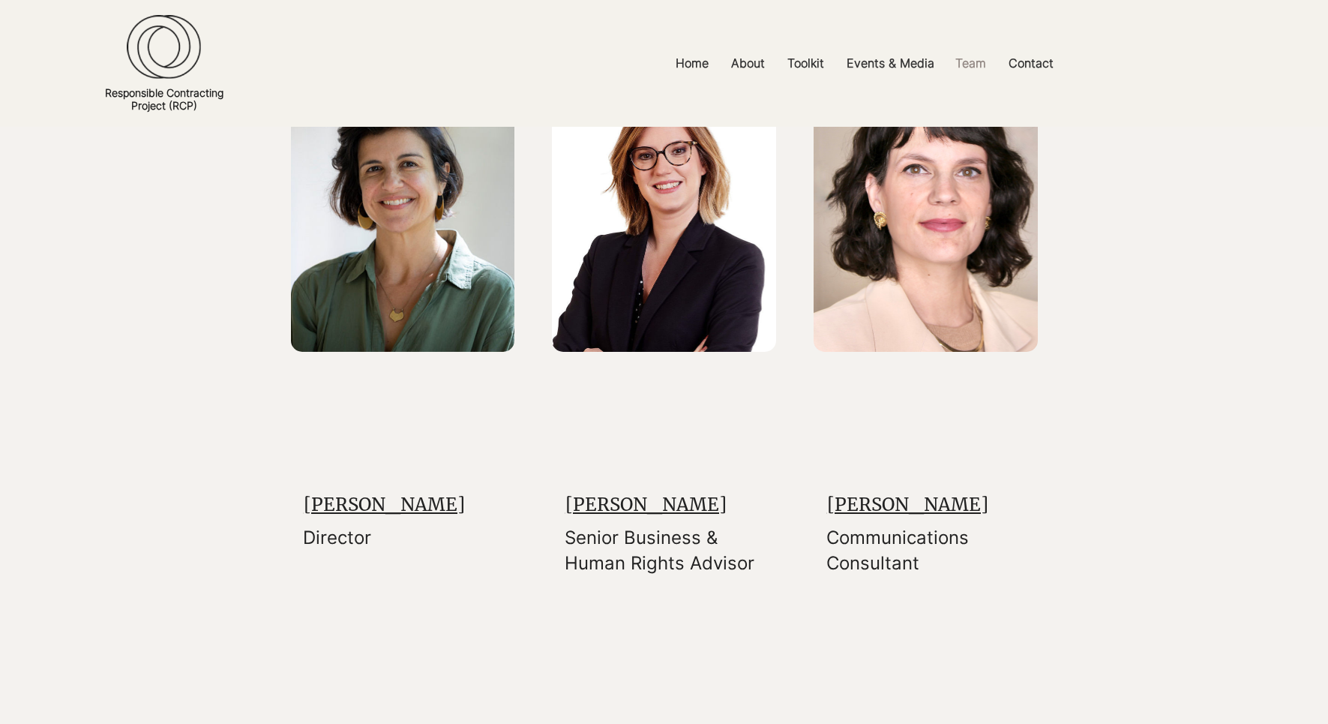
scroll to position [266, 0]
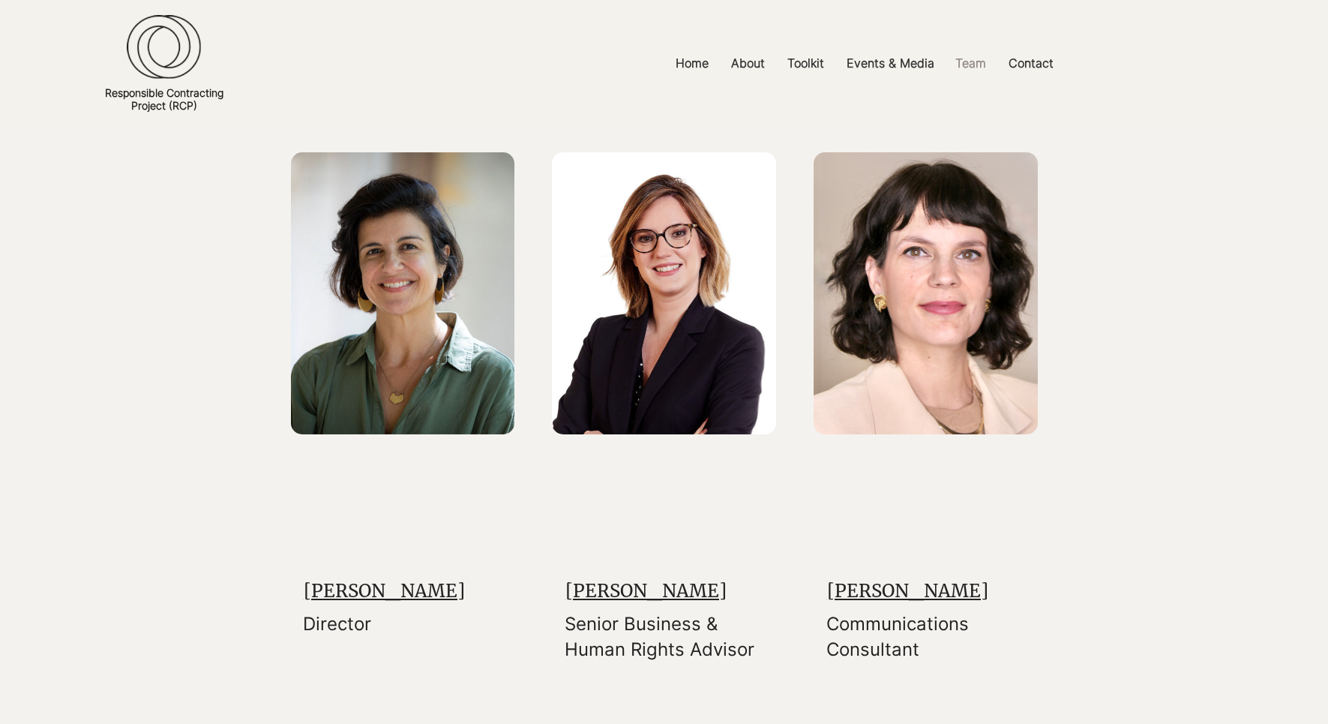
scroll to position [187, 0]
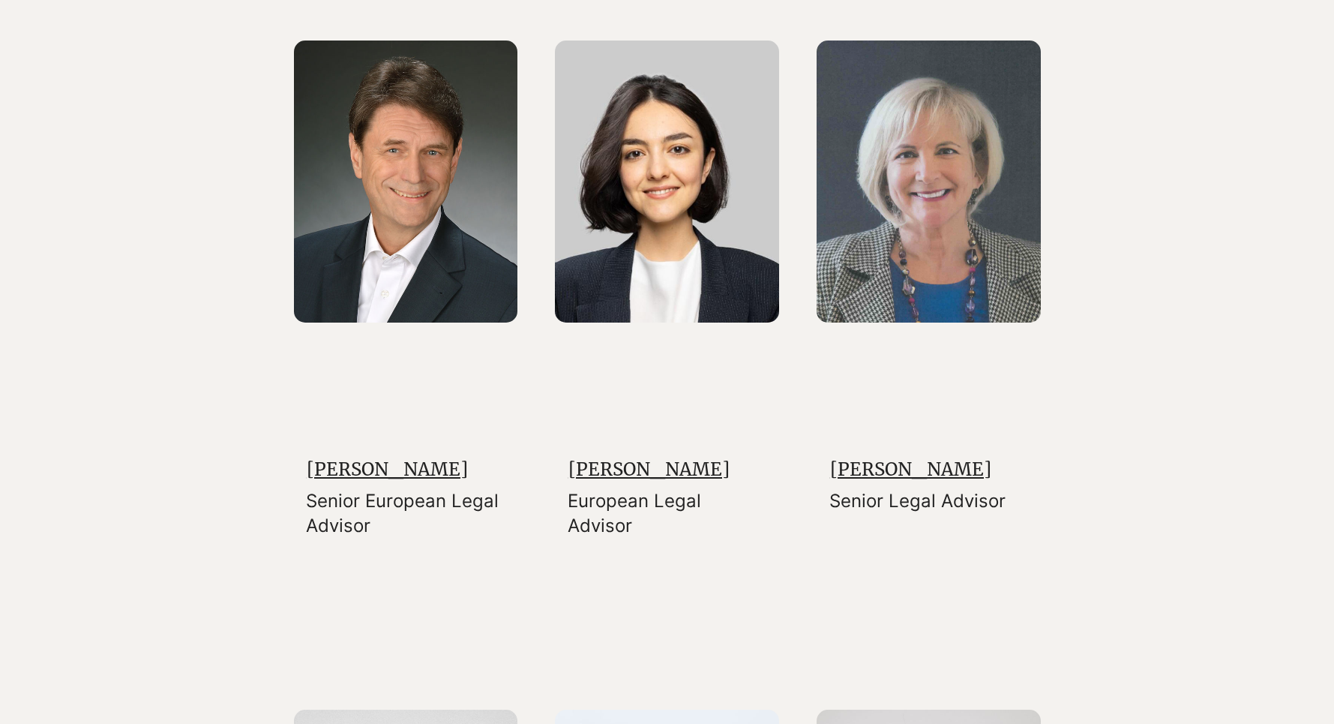
scroll to position [964, 0]
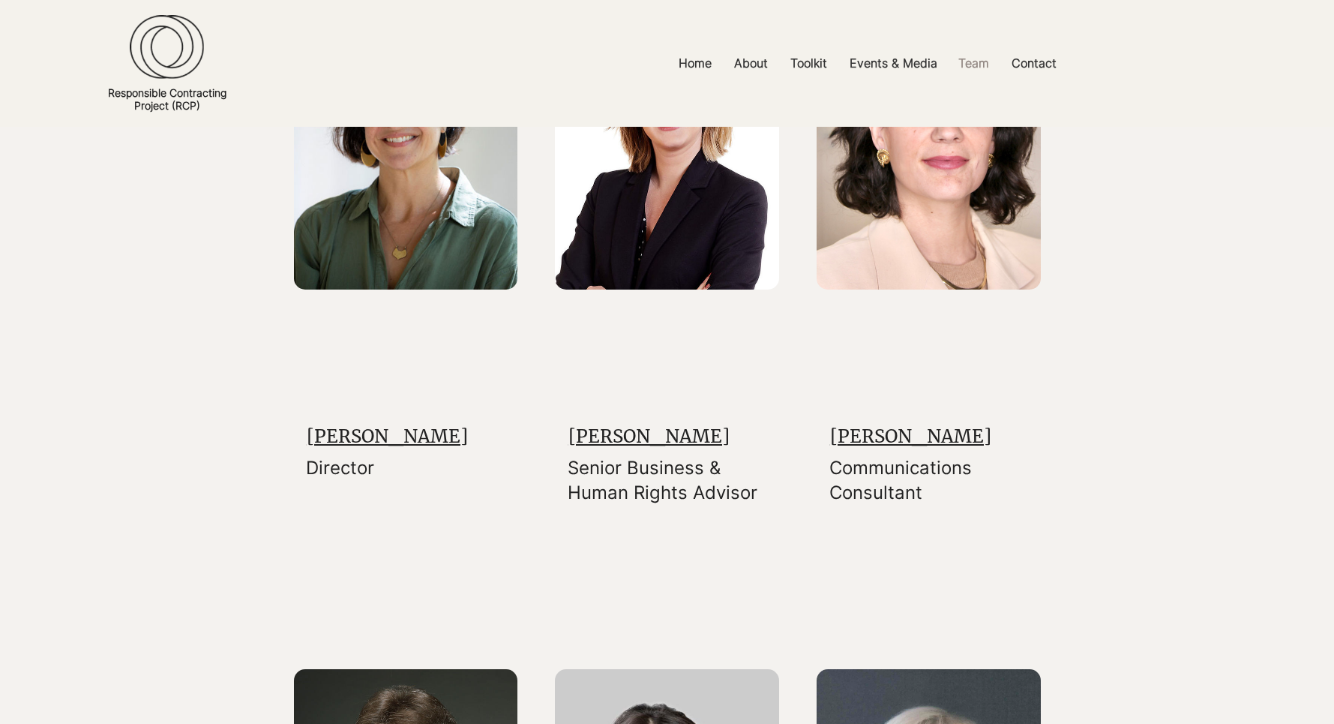
scroll to position [319, 0]
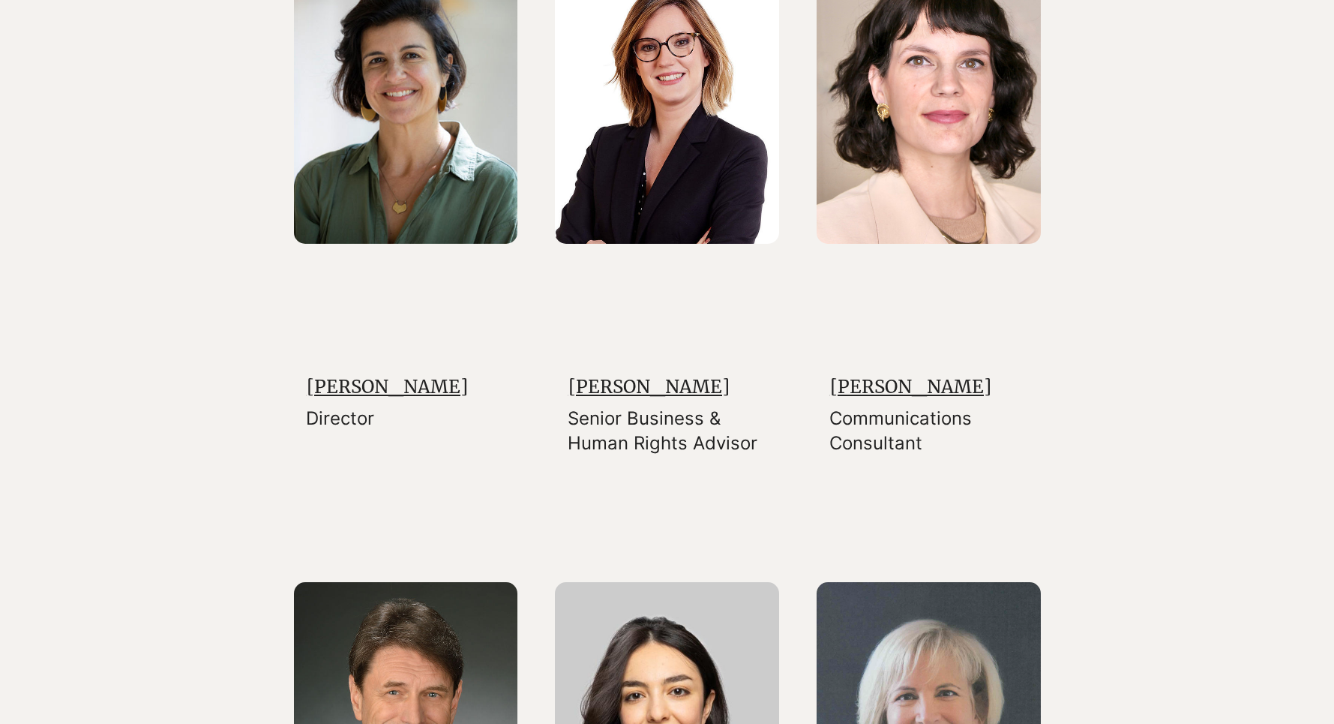
scroll to position [393, 0]
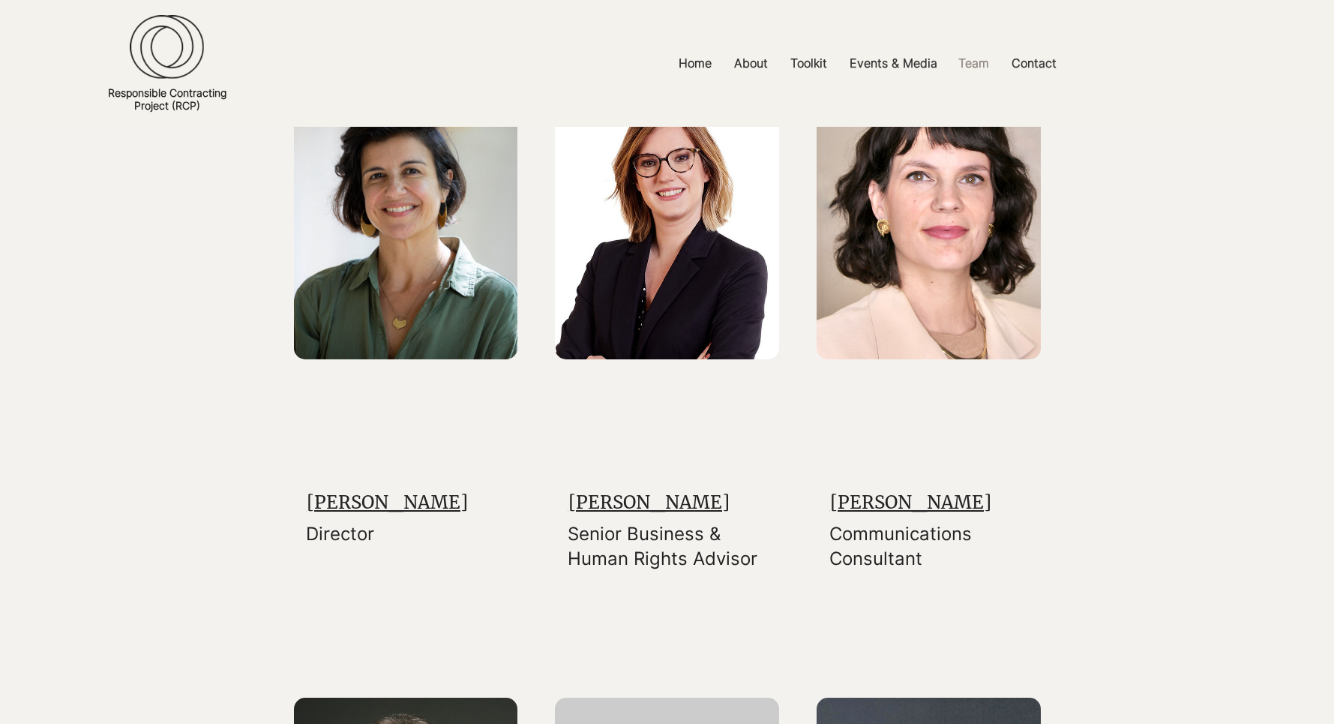
scroll to position [233, 0]
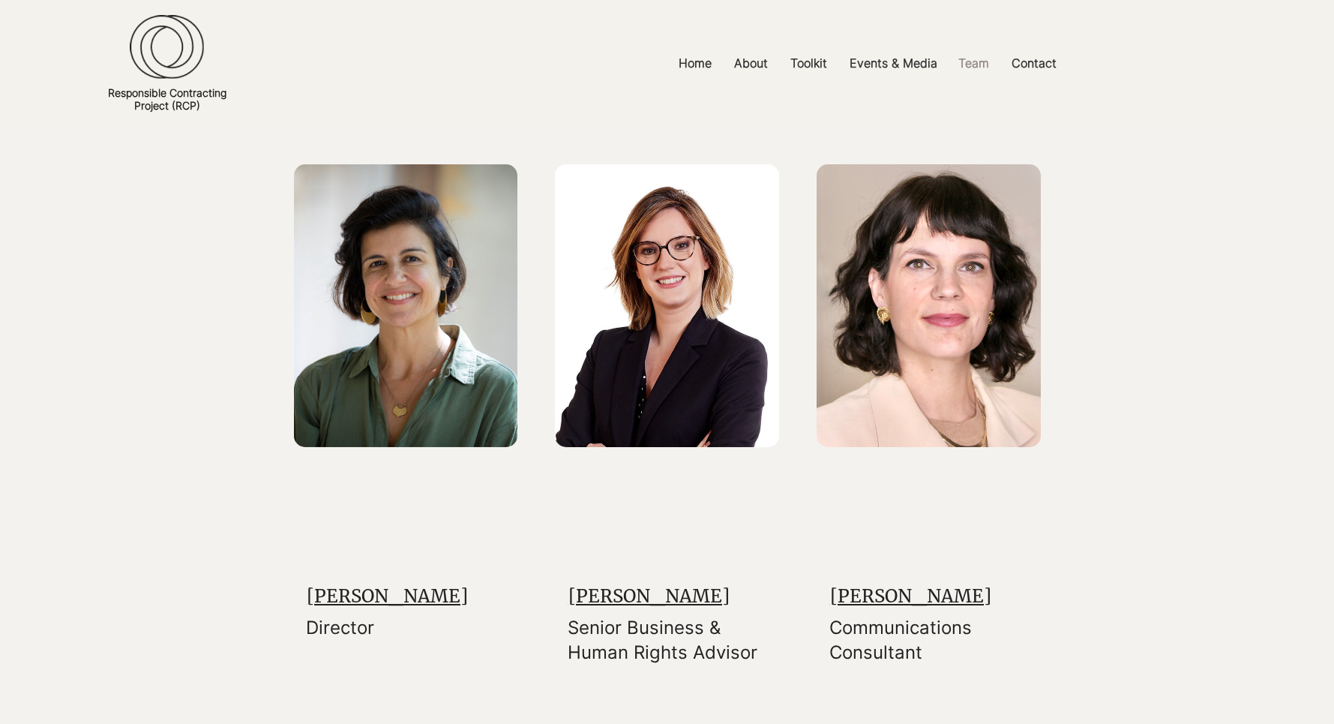
scroll to position [173, 0]
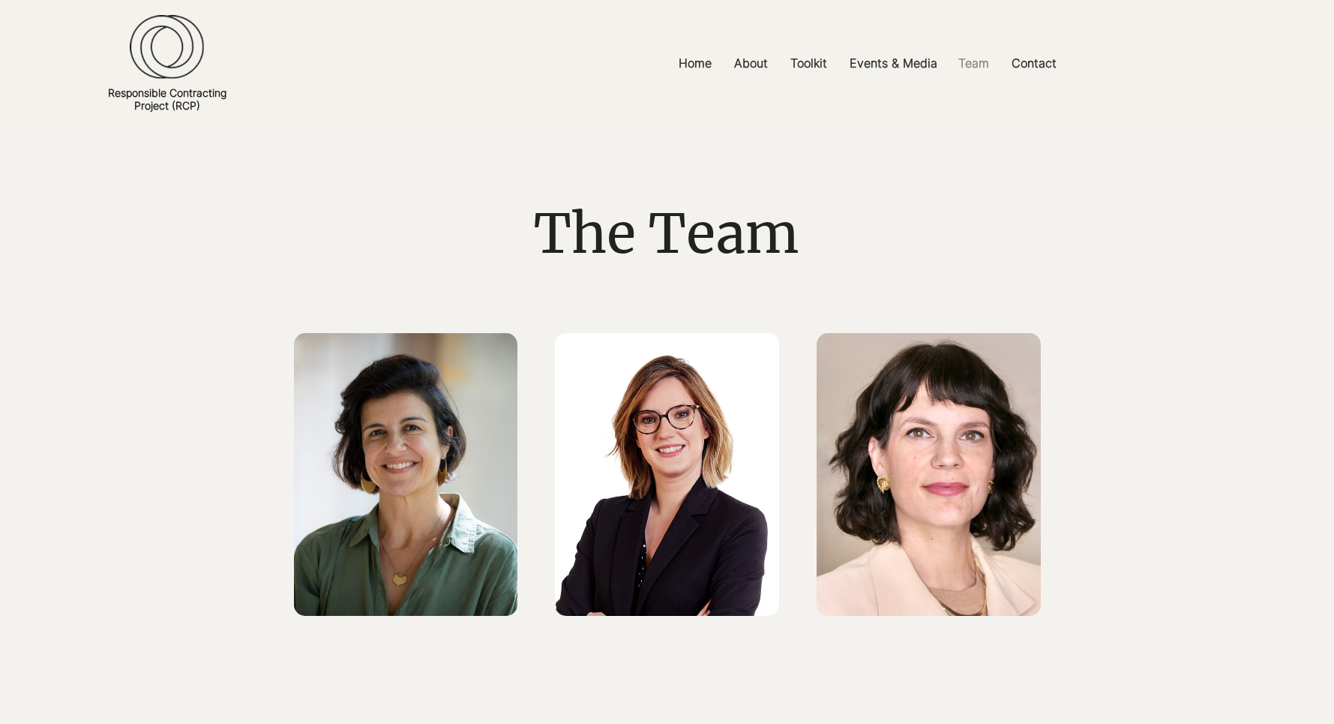
click at [187, 55] on img at bounding box center [167, 47] width 74 height 64
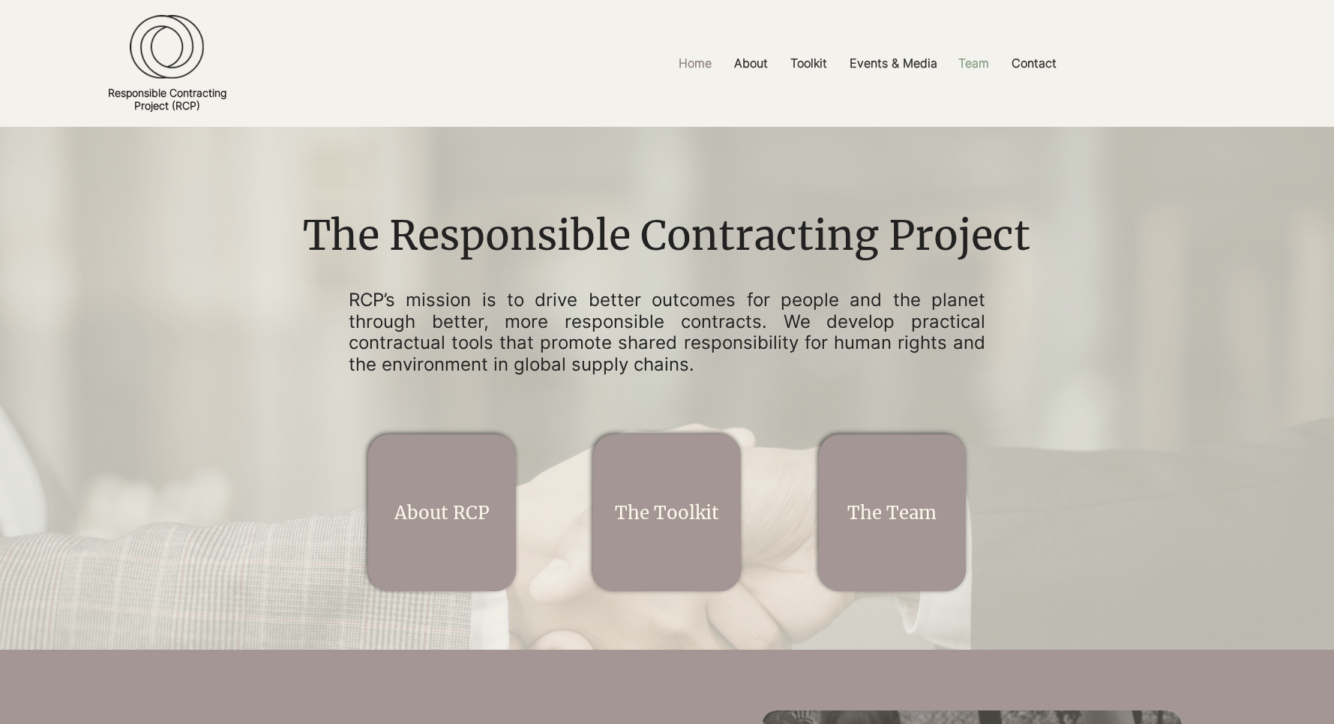
click at [971, 64] on p "Team" at bounding box center [974, 63] width 46 height 34
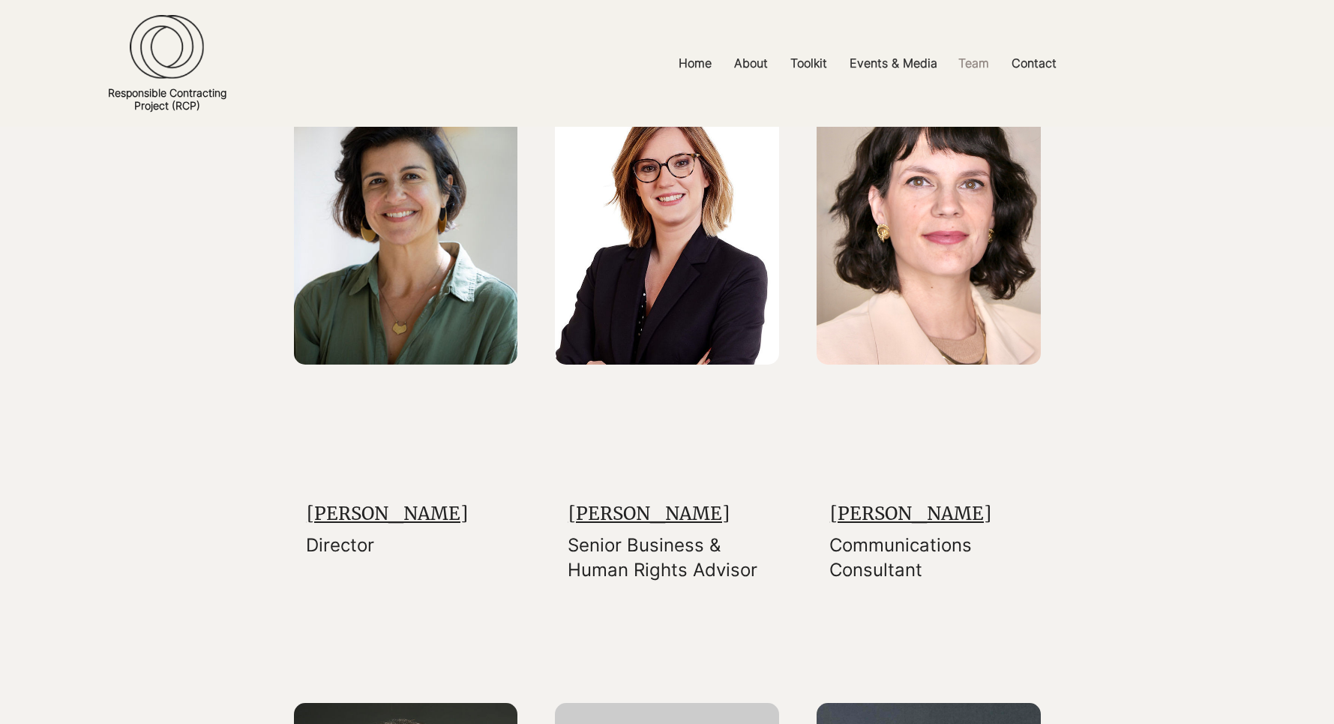
scroll to position [253, 0]
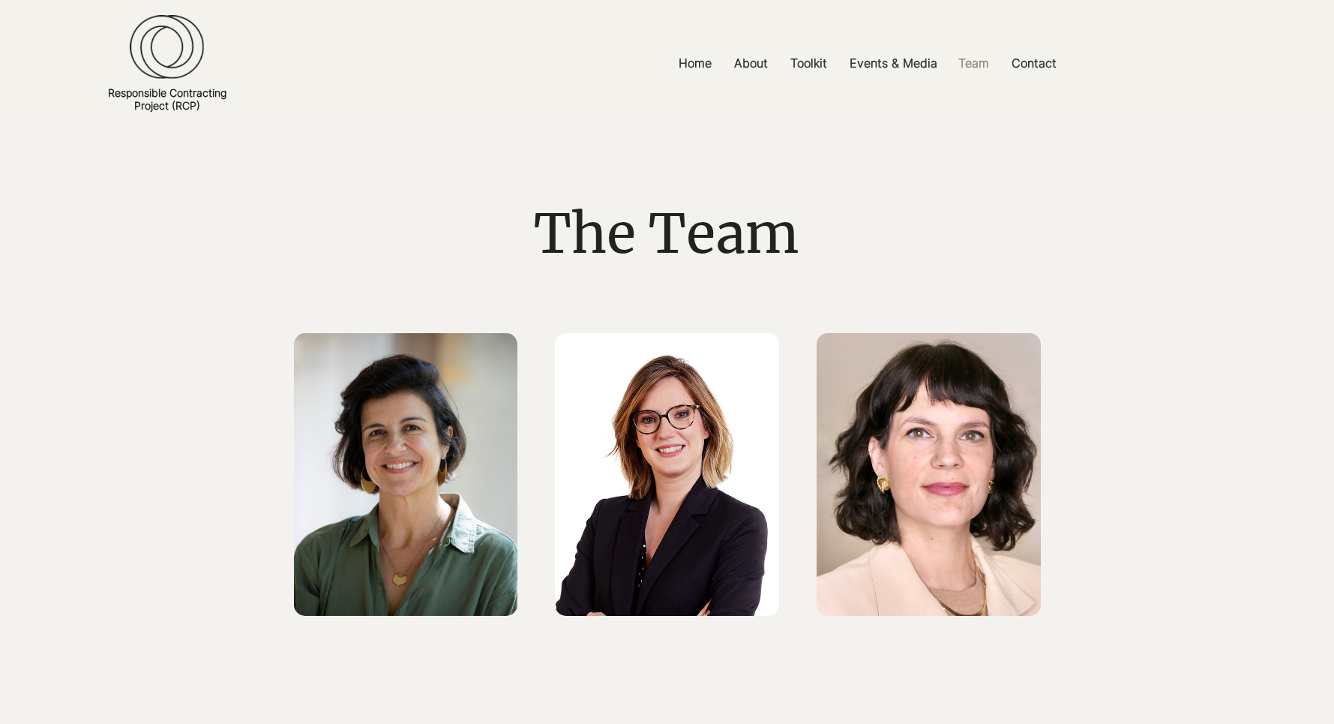
scroll to position [125, 0]
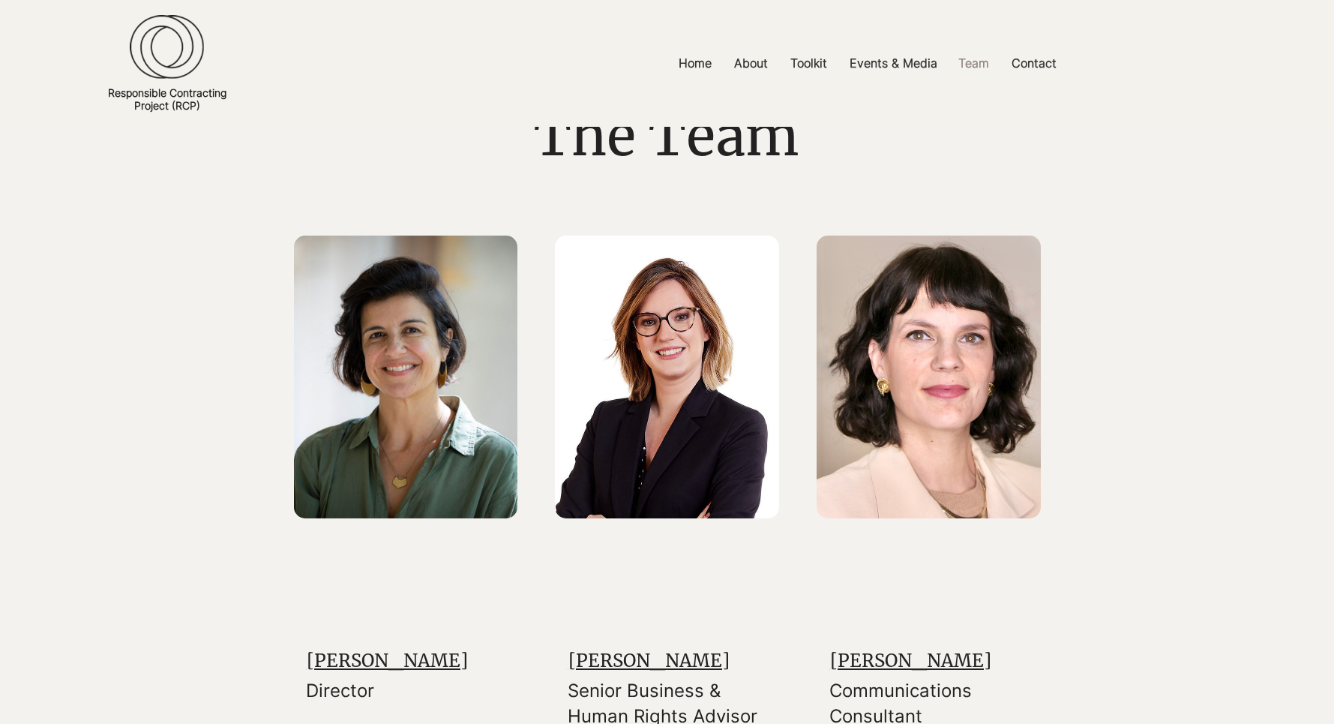
scroll to position [130, 0]
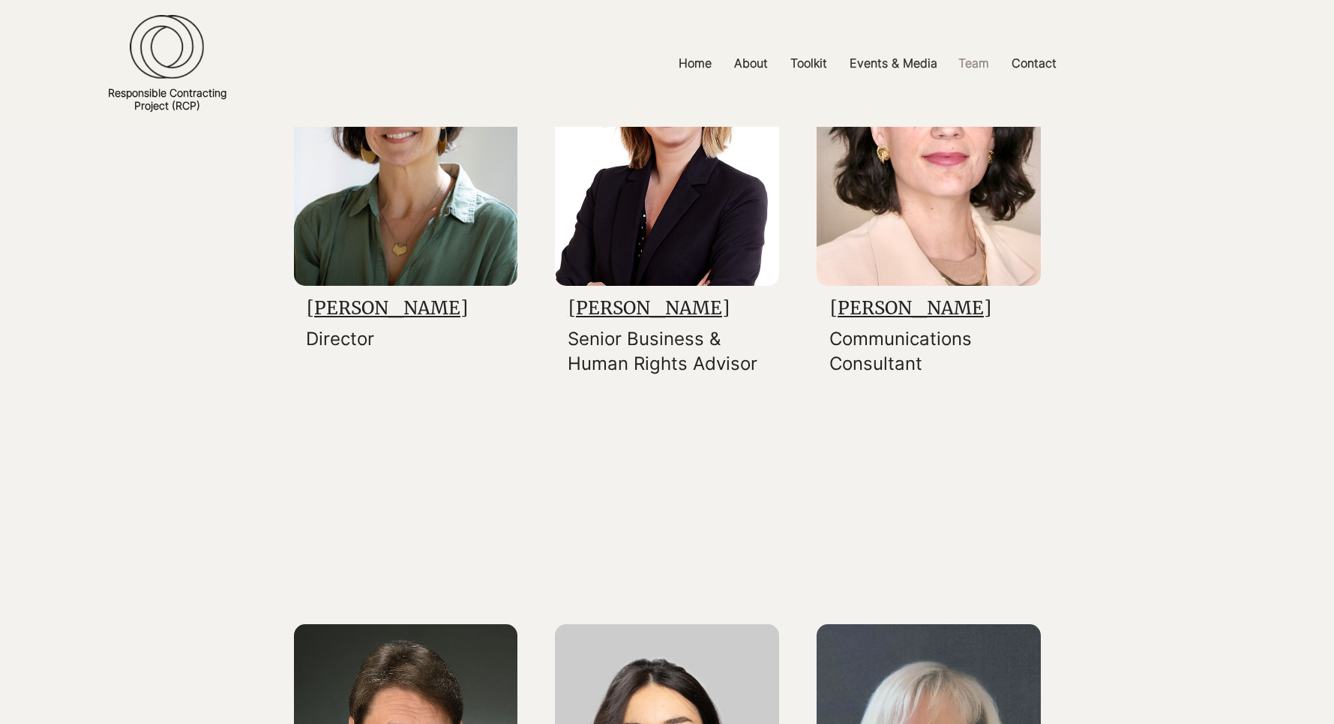
scroll to position [338, 0]
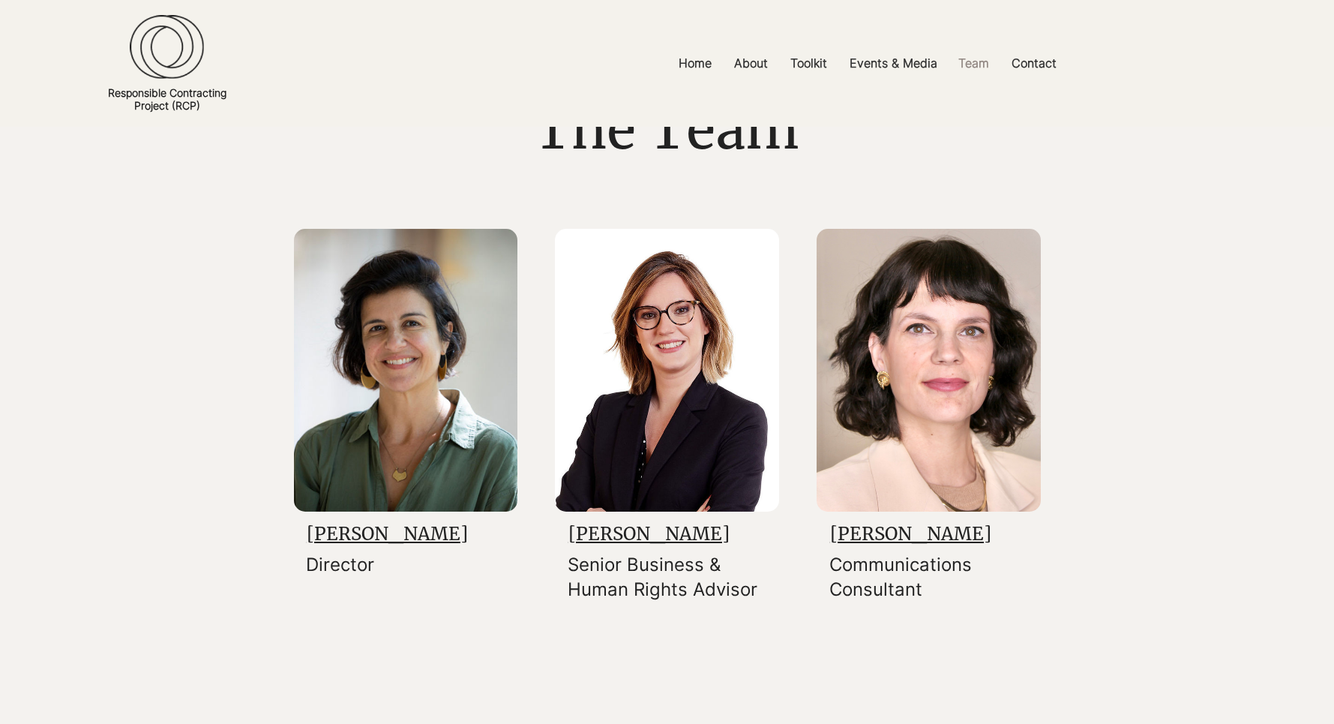
scroll to position [64, 0]
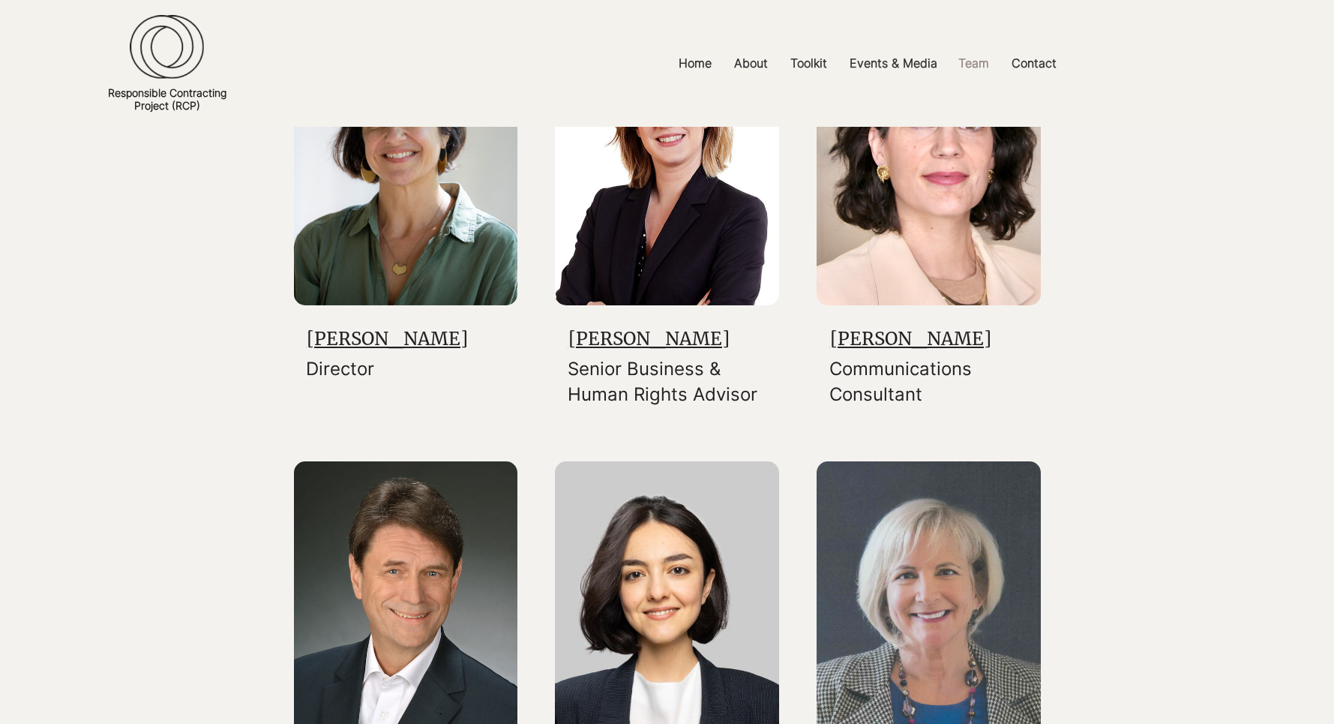
scroll to position [364, 0]
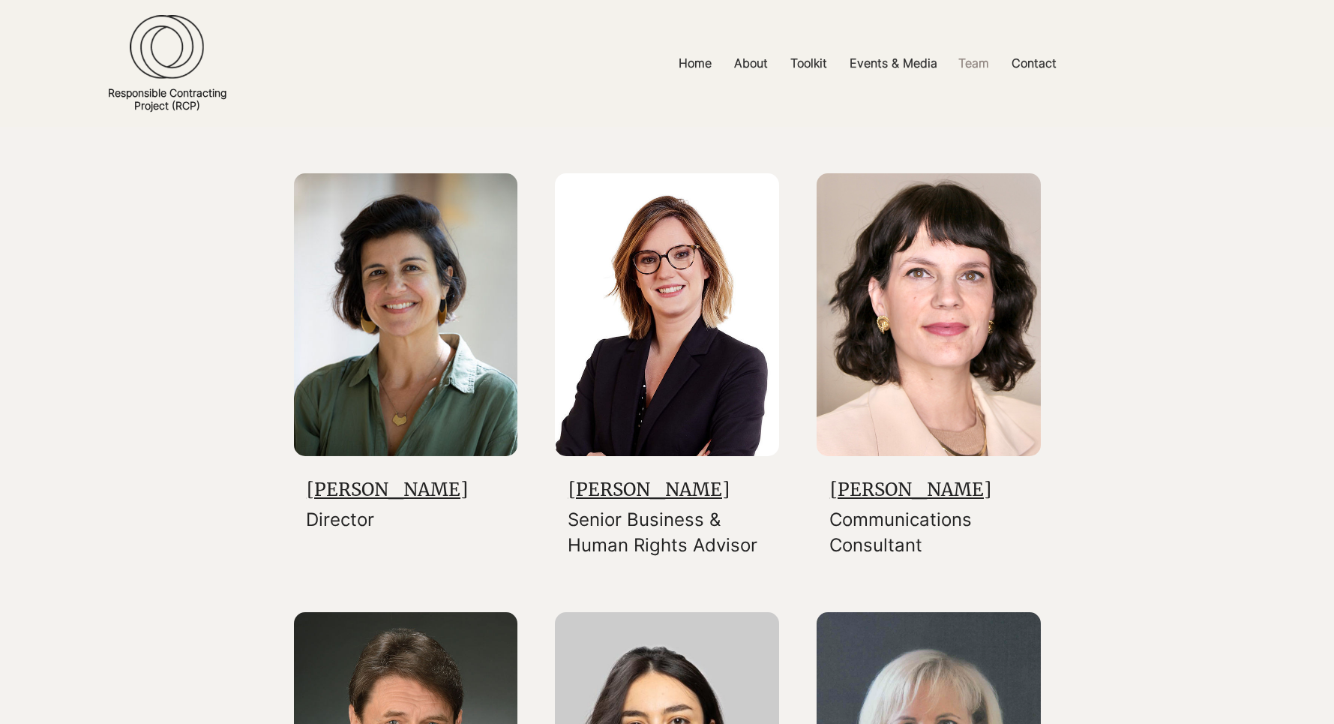
scroll to position [150, 0]
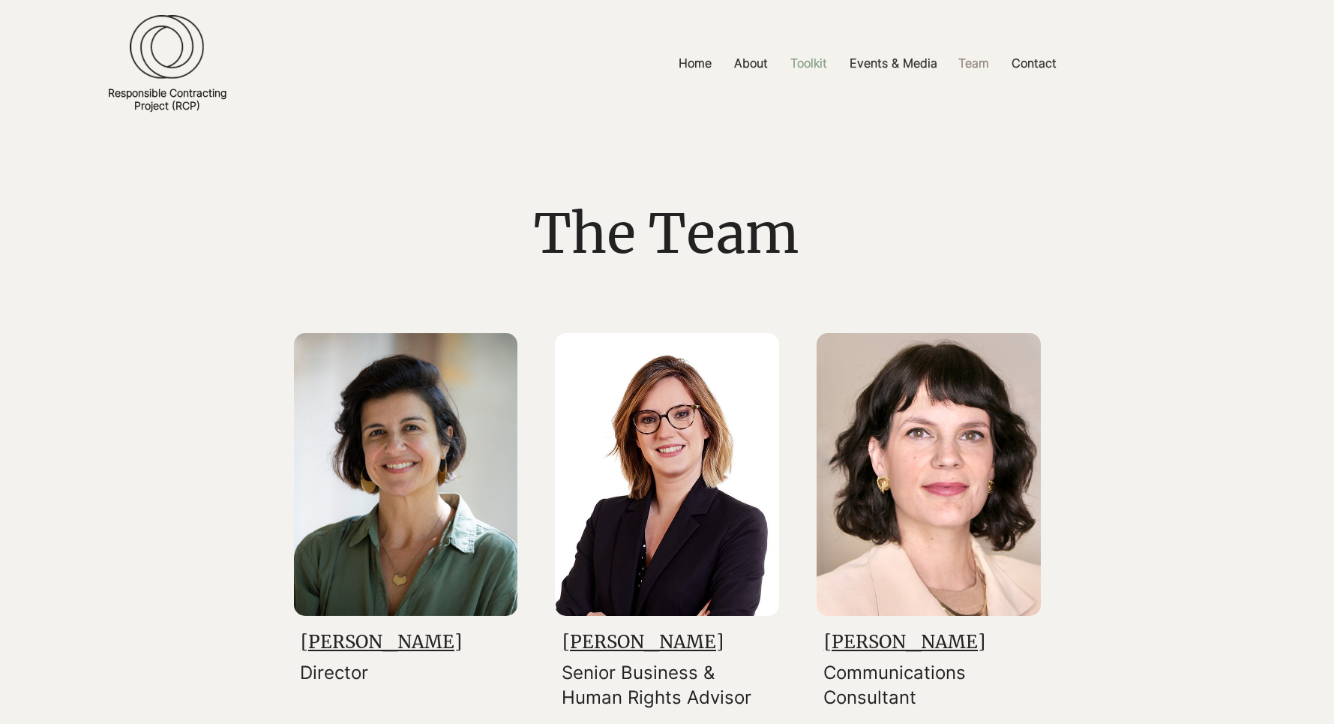
click at [808, 58] on p "Toolkit" at bounding box center [809, 63] width 52 height 34
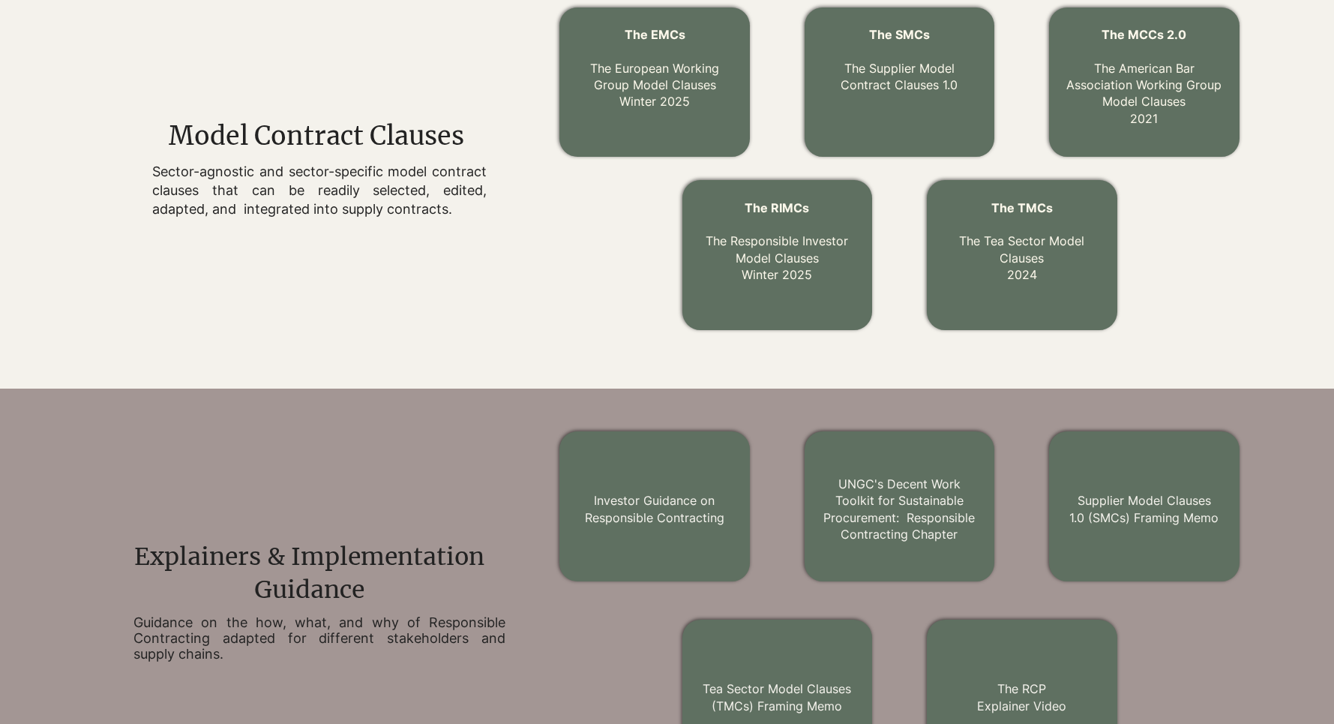
scroll to position [694, 0]
